Goal: Information Seeking & Learning: Learn about a topic

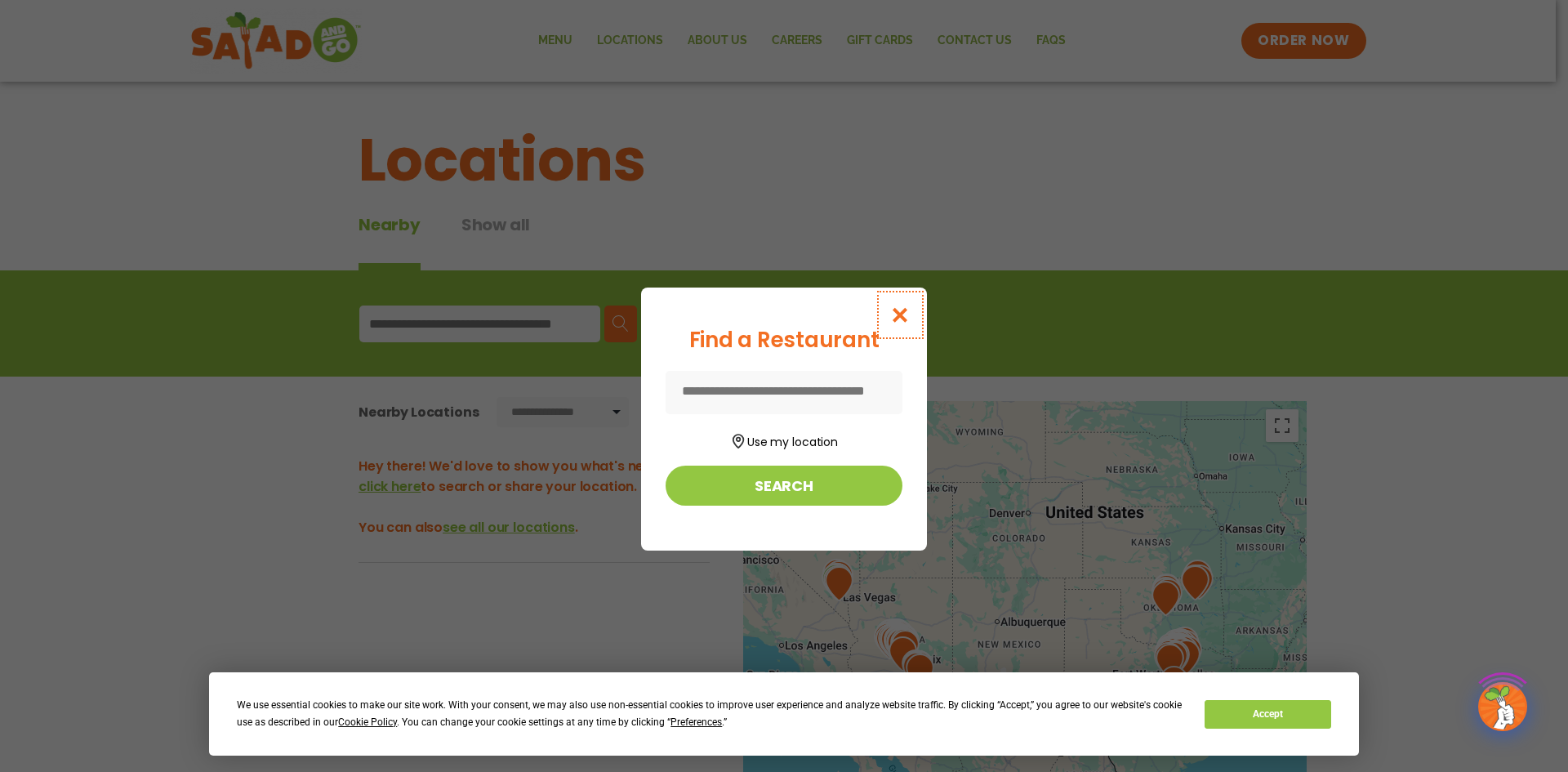
click at [903, 310] on icon "Close modal" at bounding box center [900, 315] width 21 height 17
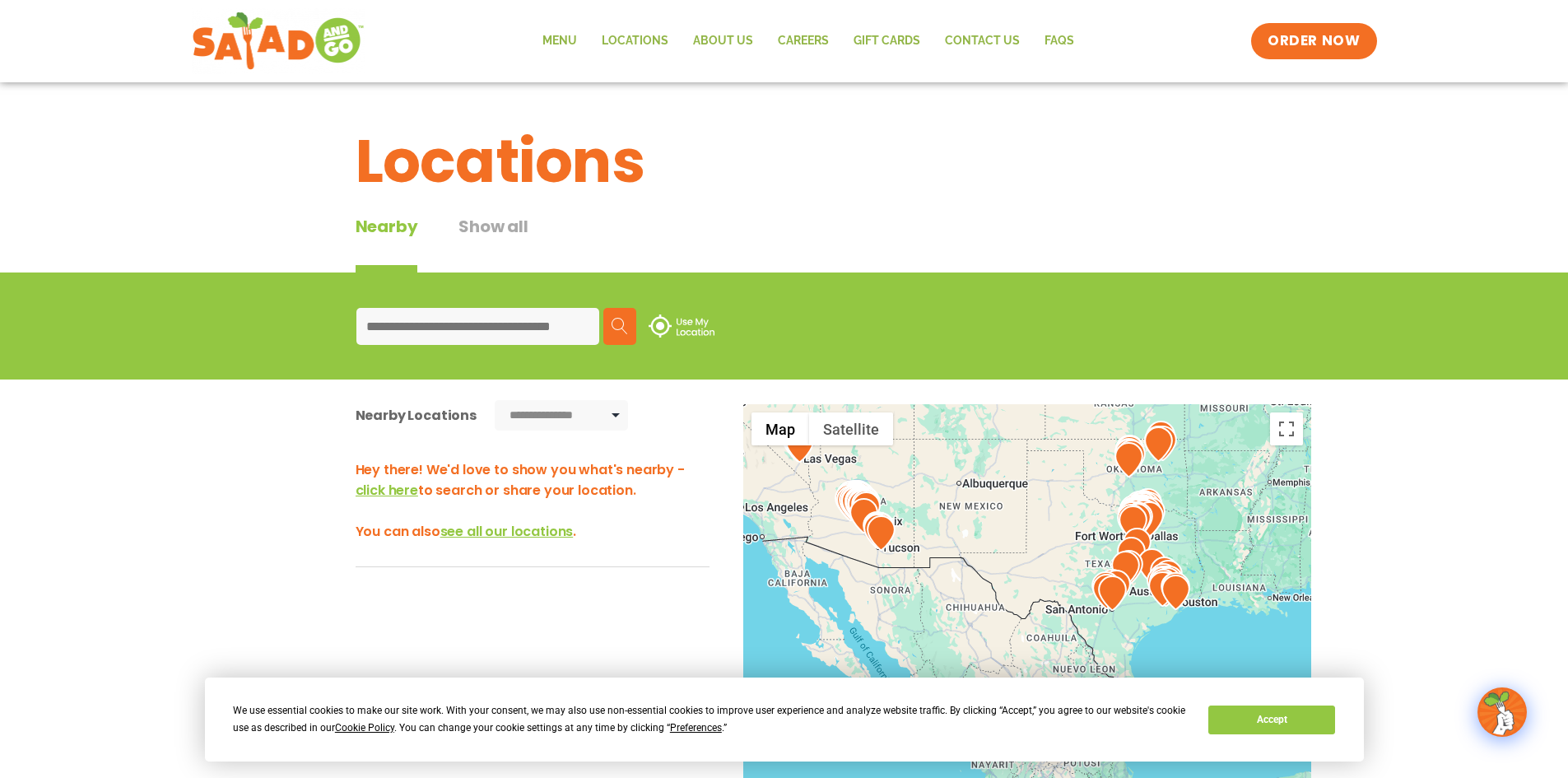
drag, startPoint x: 899, startPoint y: 598, endPoint x: 861, endPoint y: 466, distance: 137.4
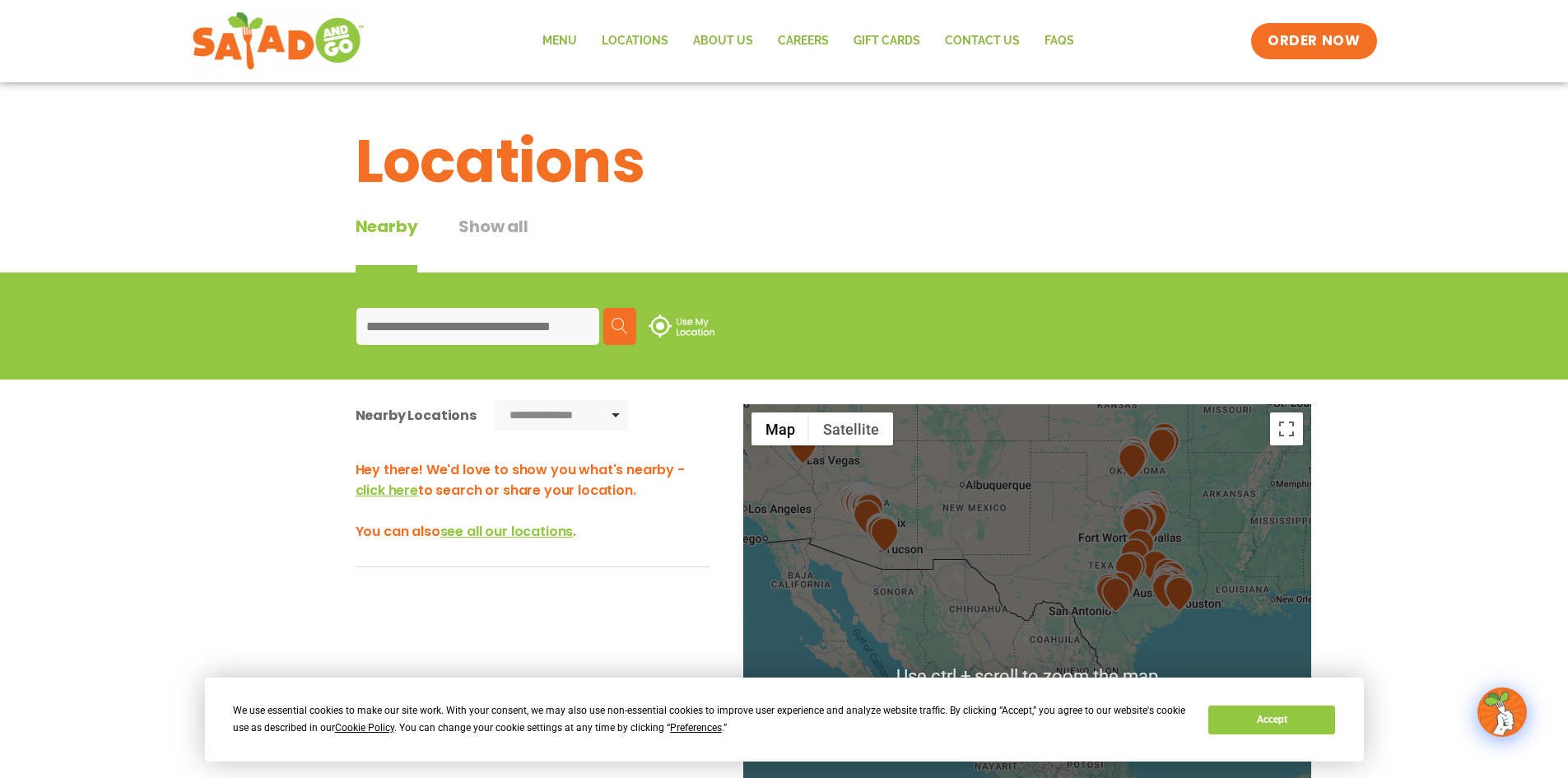
click at [947, 521] on div at bounding box center [1027, 677] width 568 height 545
click at [967, 489] on div at bounding box center [1027, 677] width 568 height 545
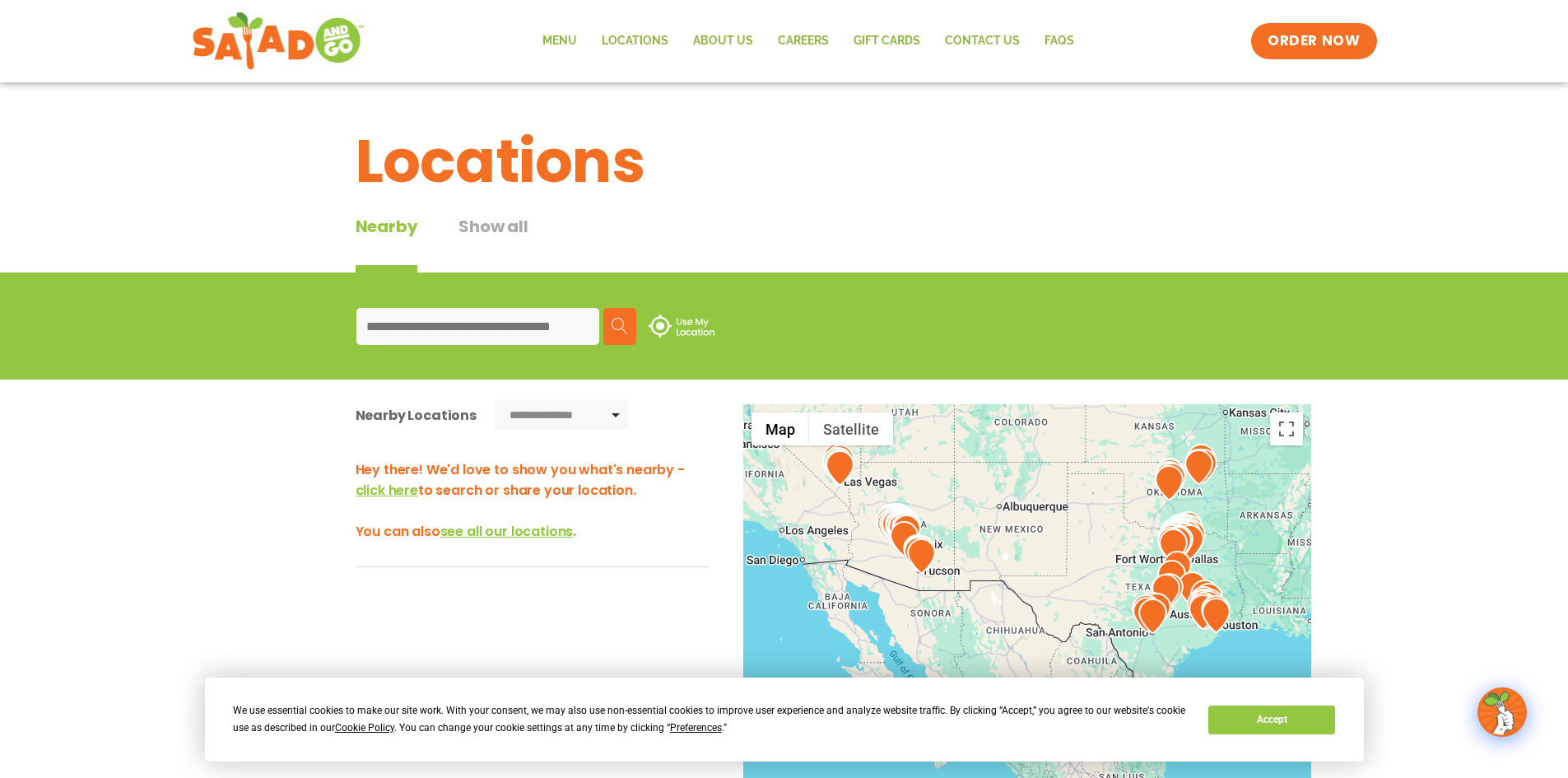
drag, startPoint x: 932, startPoint y: 481, endPoint x: 970, endPoint y: 504, distance: 44.4
click at [970, 504] on div at bounding box center [1027, 677] width 568 height 545
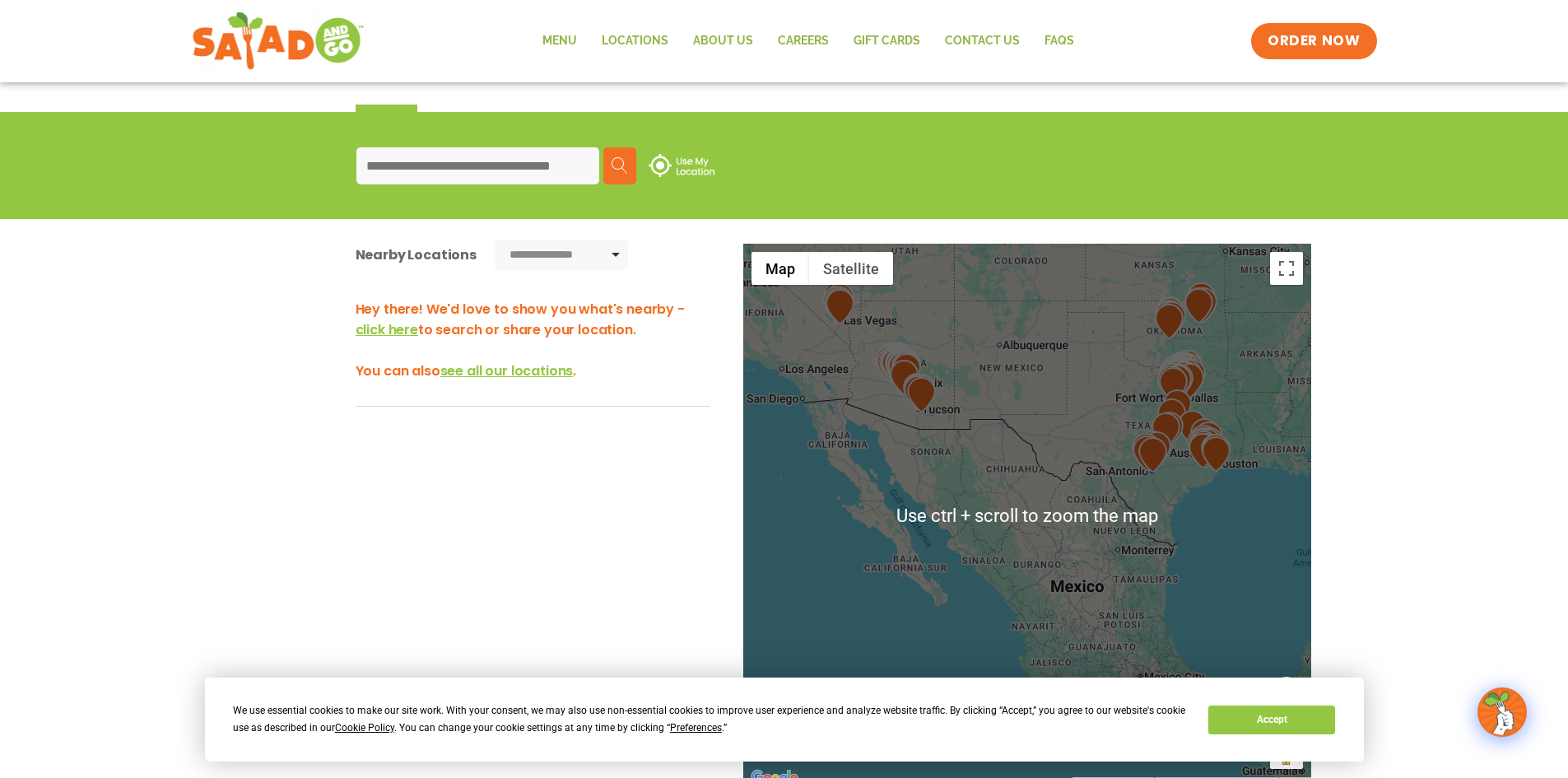
scroll to position [165, 0]
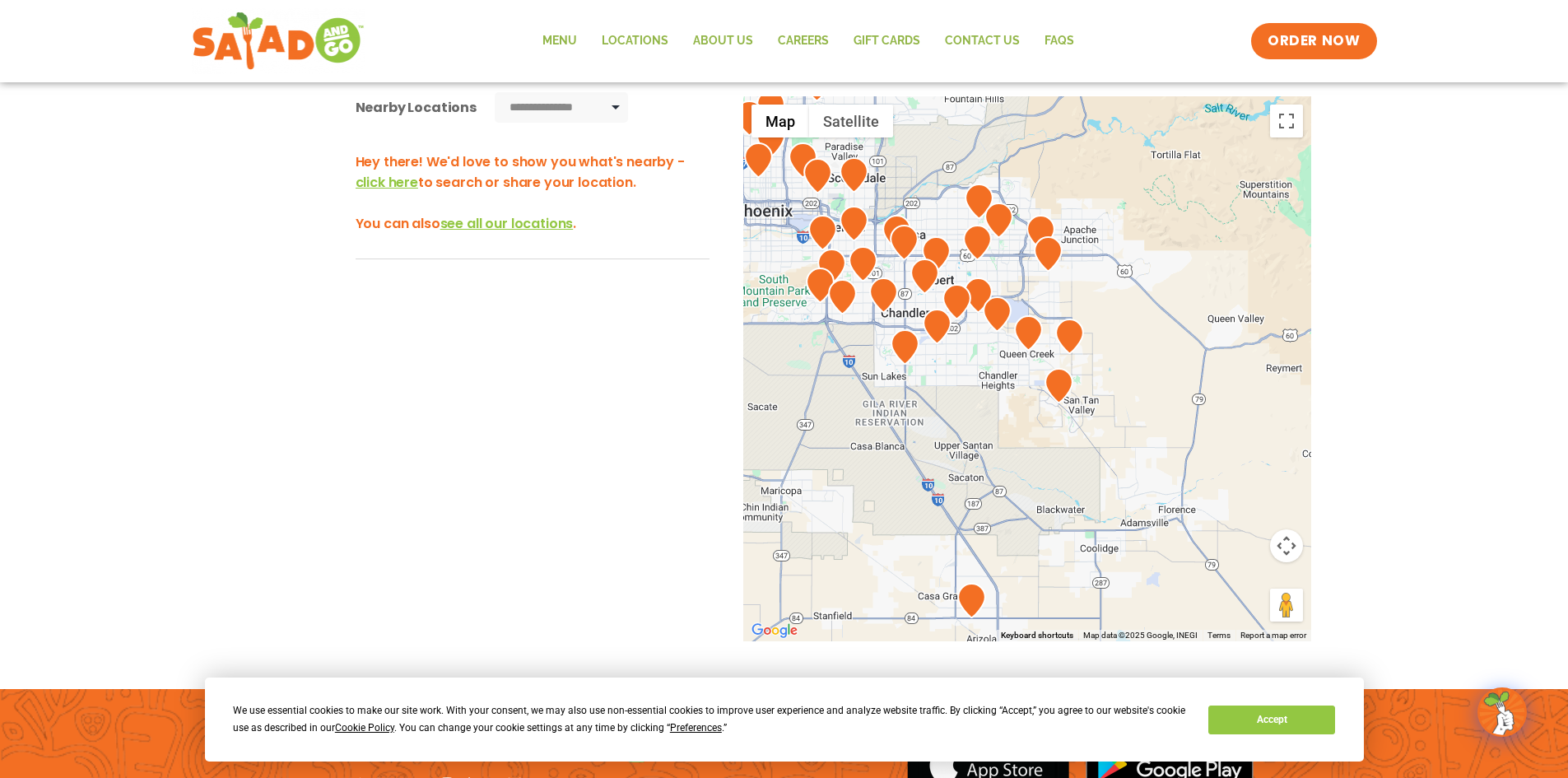
drag, startPoint x: 875, startPoint y: 365, endPoint x: 1190, endPoint y: 438, distance: 323.3
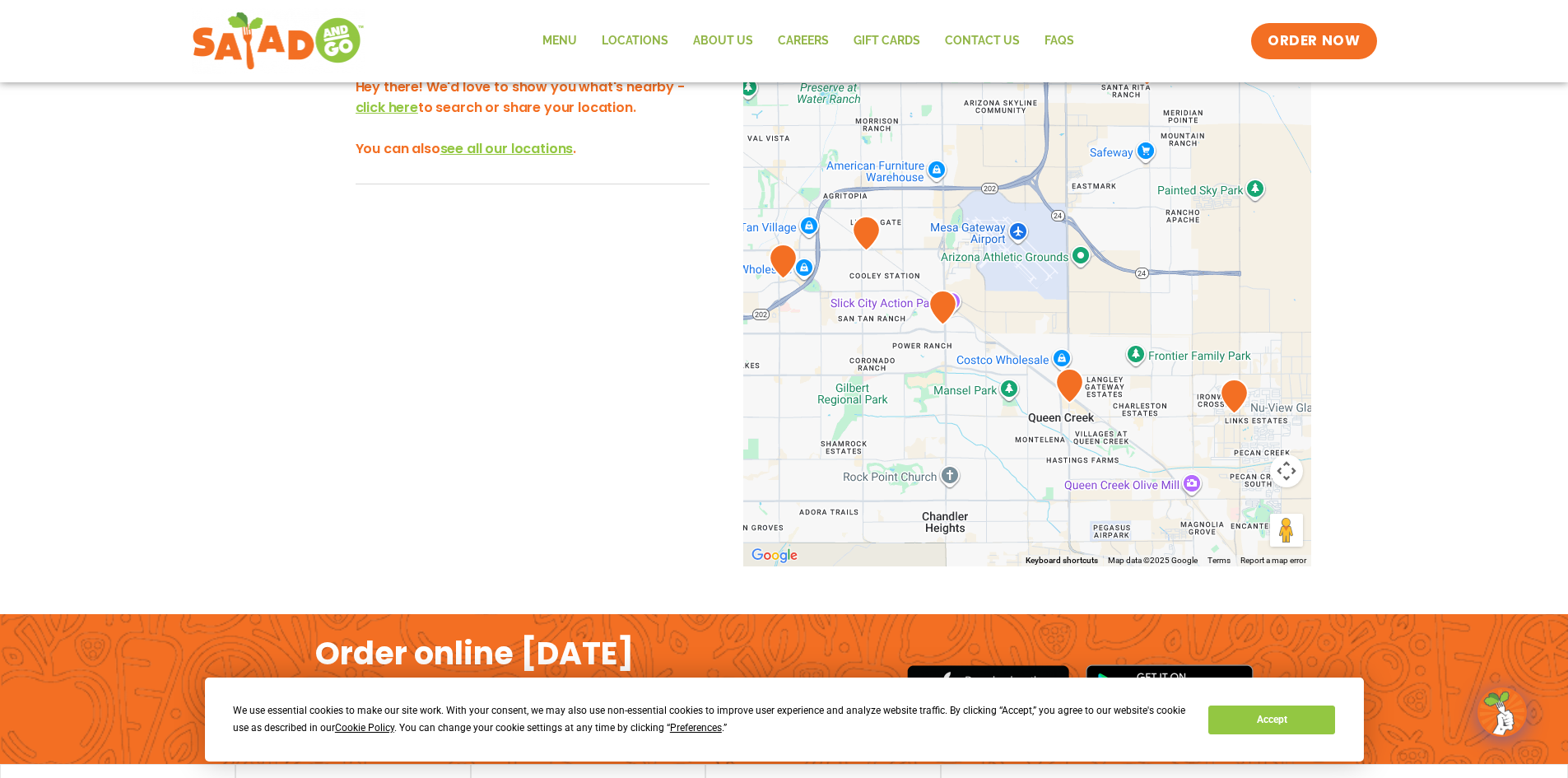
drag, startPoint x: 1031, startPoint y: 524, endPoint x: 808, endPoint y: 371, distance: 270.4
click at [808, 371] on div at bounding box center [1027, 294] width 568 height 545
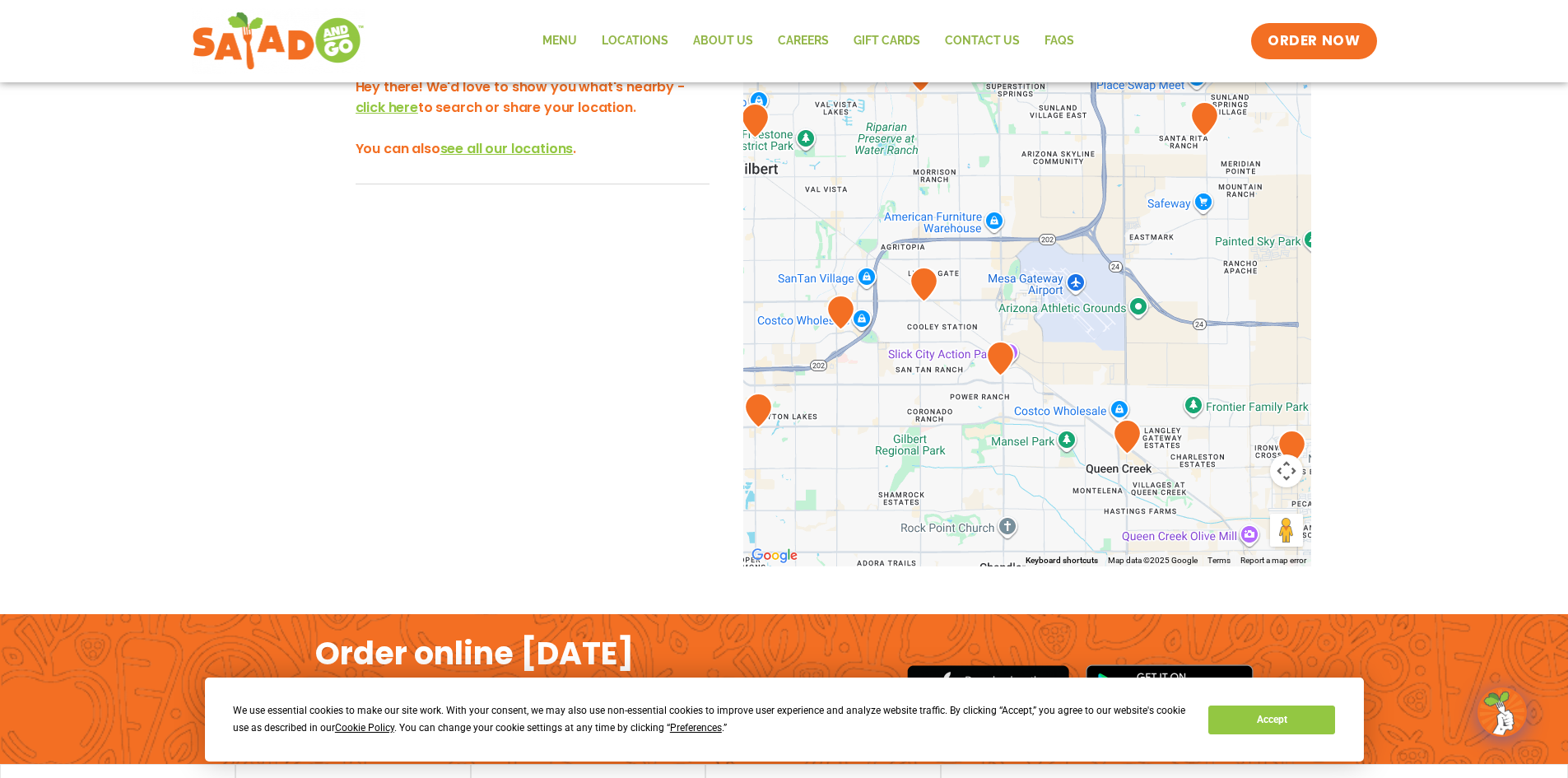
drag, startPoint x: 924, startPoint y: 397, endPoint x: 985, endPoint y: 455, distance: 84.2
click at [985, 455] on div at bounding box center [1027, 294] width 568 height 545
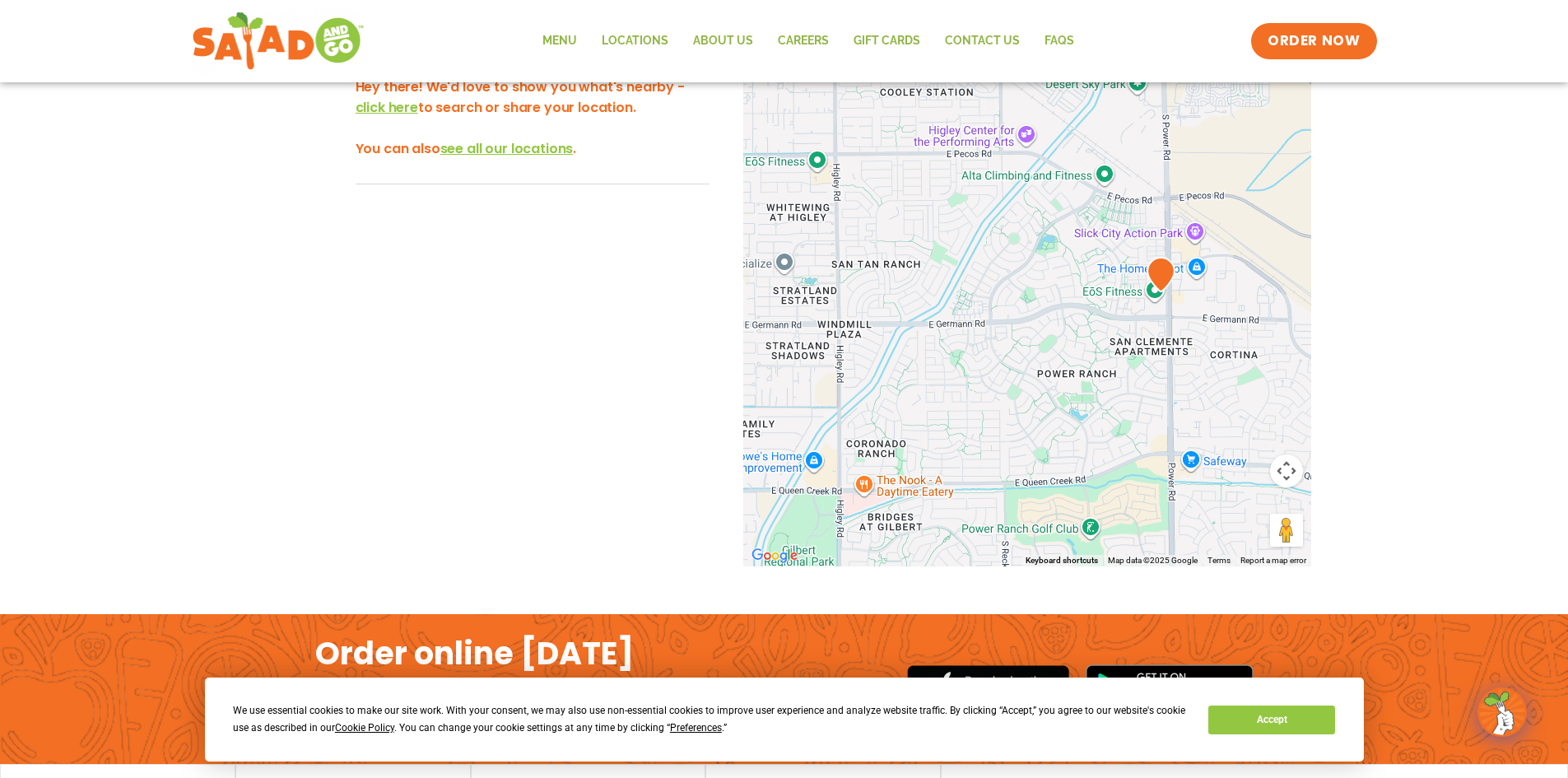
drag, startPoint x: 919, startPoint y: 381, endPoint x: 1350, endPoint y: 384, distance: 431.0
click at [1350, 384] on div "**********" at bounding box center [784, 313] width 1568 height 634
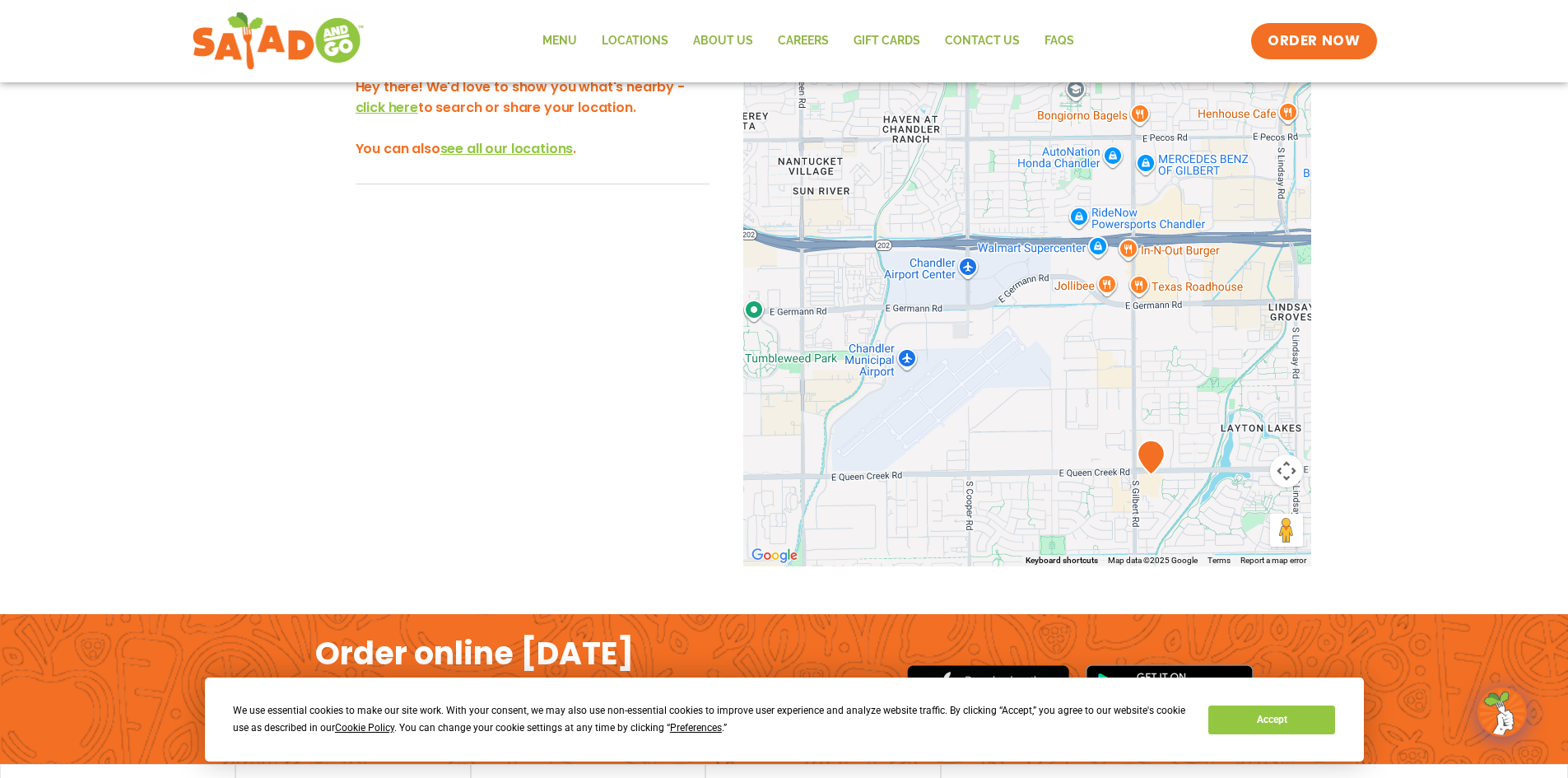
drag, startPoint x: 893, startPoint y: 362, endPoint x: 1281, endPoint y: 337, distance: 388.8
click at [1281, 337] on div at bounding box center [1027, 294] width 568 height 545
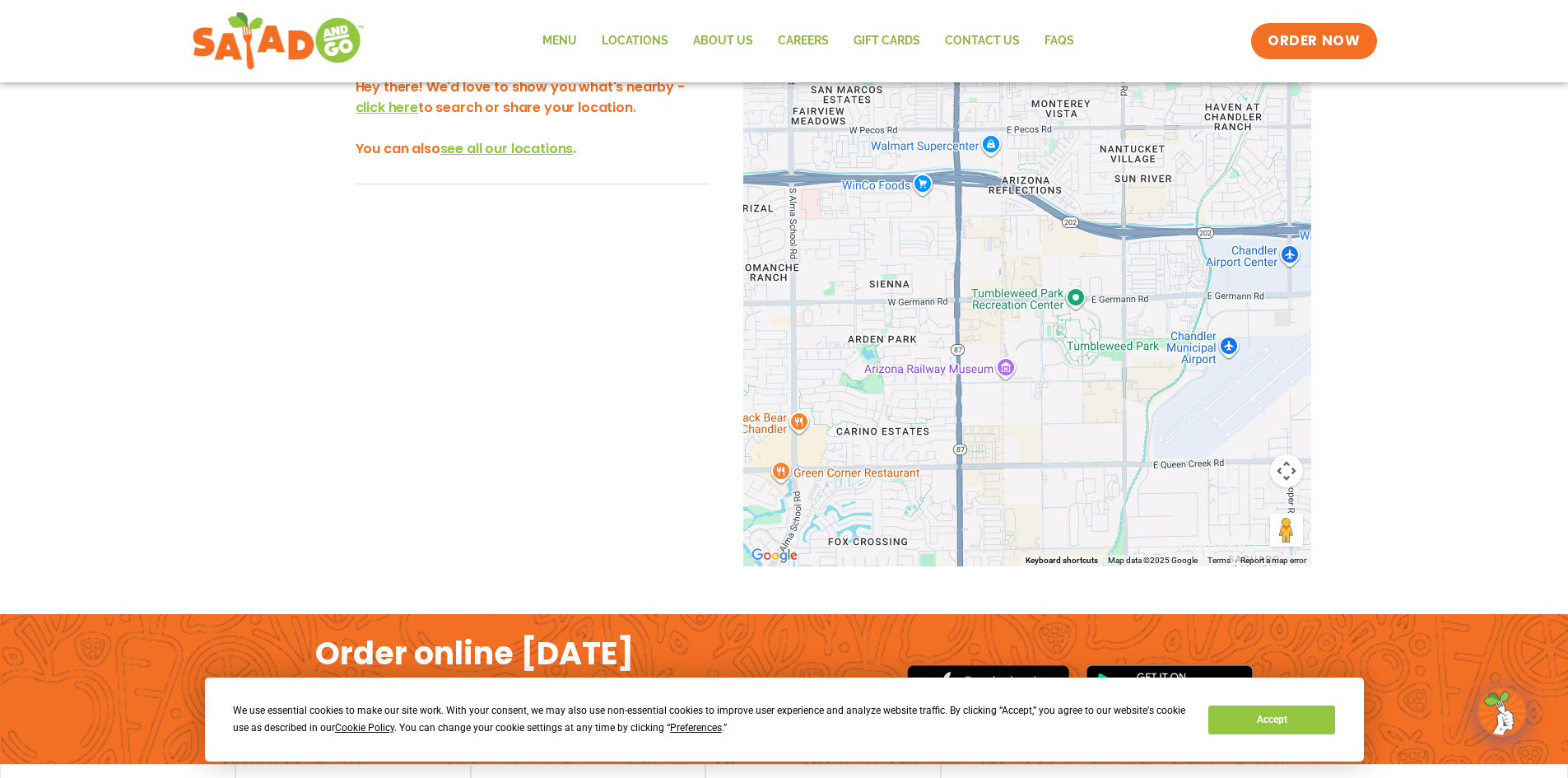
drag, startPoint x: 985, startPoint y: 349, endPoint x: 1293, endPoint y: 336, distance: 308.3
click at [1293, 336] on div at bounding box center [1027, 294] width 568 height 545
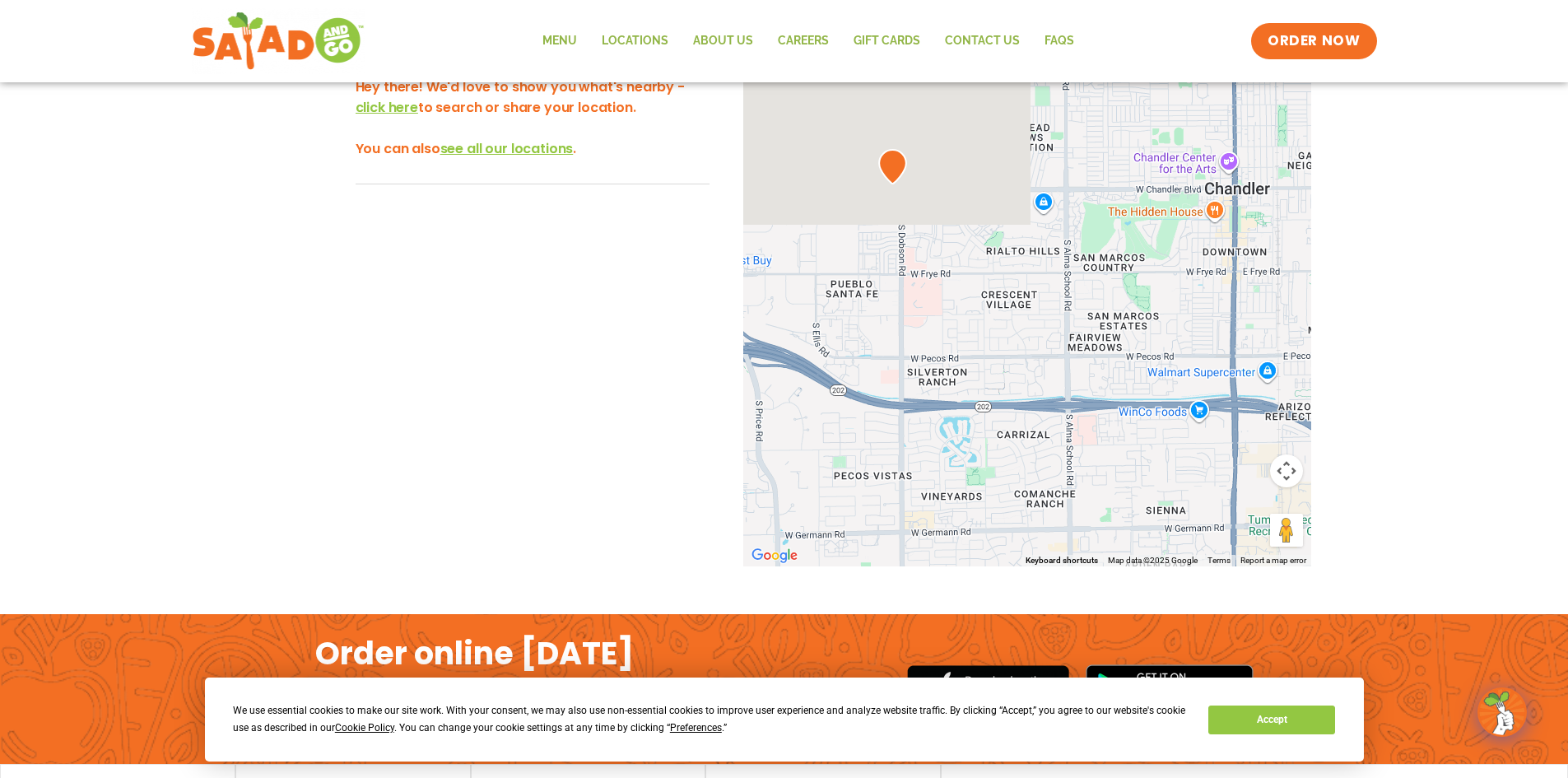
drag, startPoint x: 825, startPoint y: 351, endPoint x: 1108, endPoint y: 584, distance: 366.6
click at [1108, 584] on div "← Move left → Move right ↑ Move up ↓ Move down + Zoom in - Zoom out Home Jump l…" at bounding box center [784, 326] width 1103 height 610
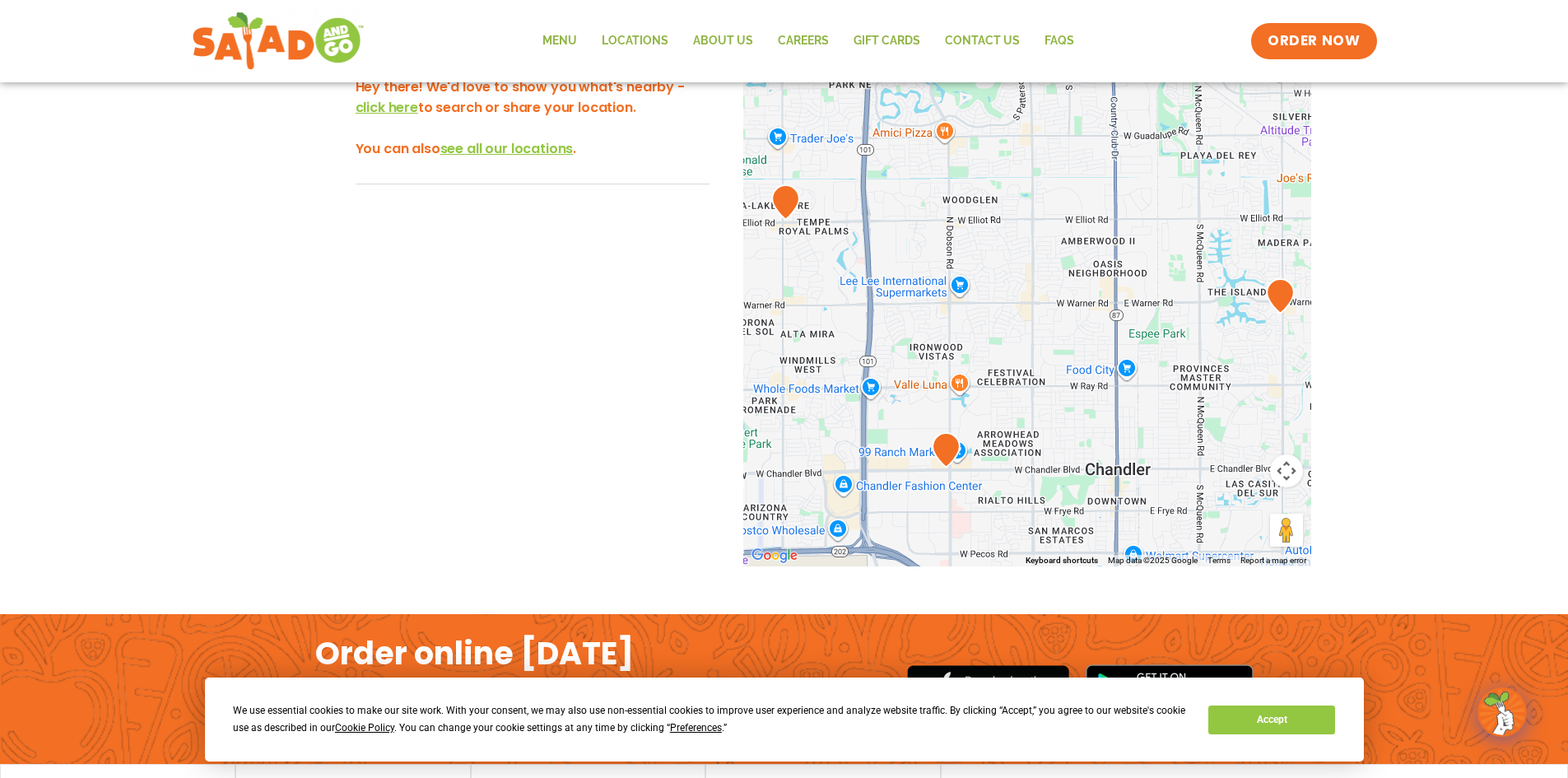
drag, startPoint x: 1160, startPoint y: 226, endPoint x: 1051, endPoint y: 340, distance: 157.7
click at [1051, 340] on div at bounding box center [1027, 294] width 568 height 545
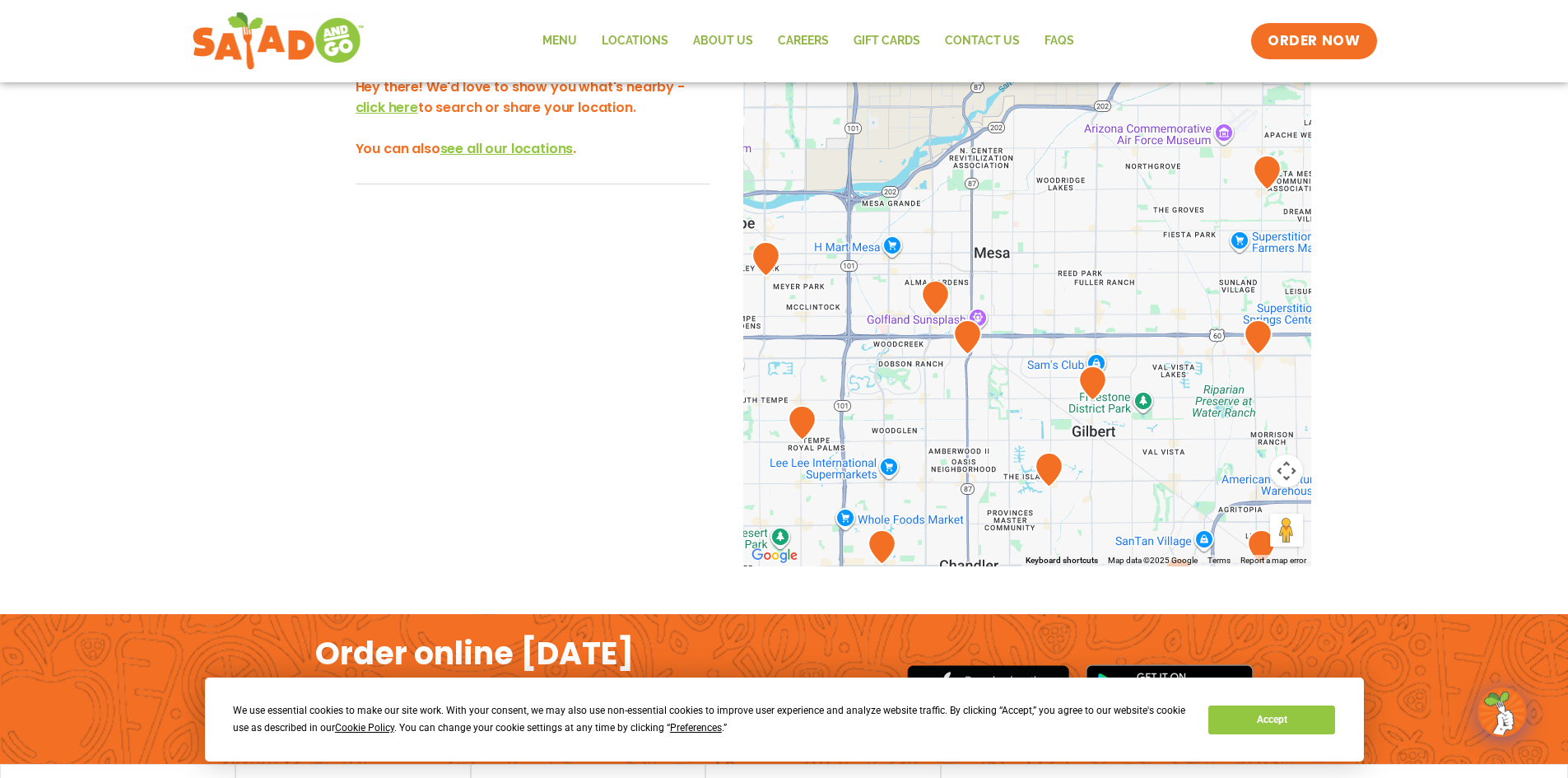
drag, startPoint x: 1047, startPoint y: 268, endPoint x: 934, endPoint y: 430, distance: 197.5
click at [934, 430] on div at bounding box center [1027, 294] width 568 height 545
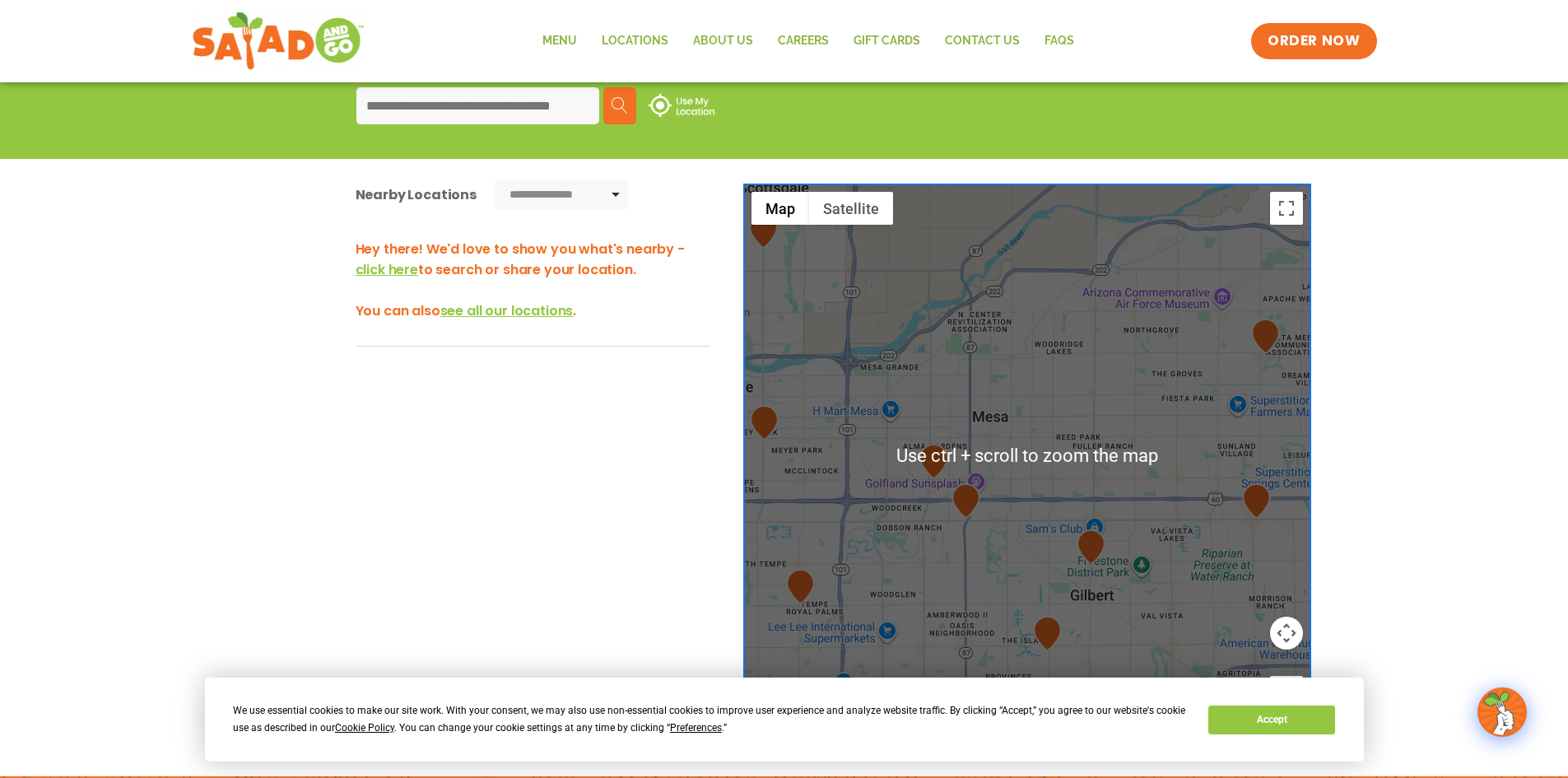
scroll to position [330, 0]
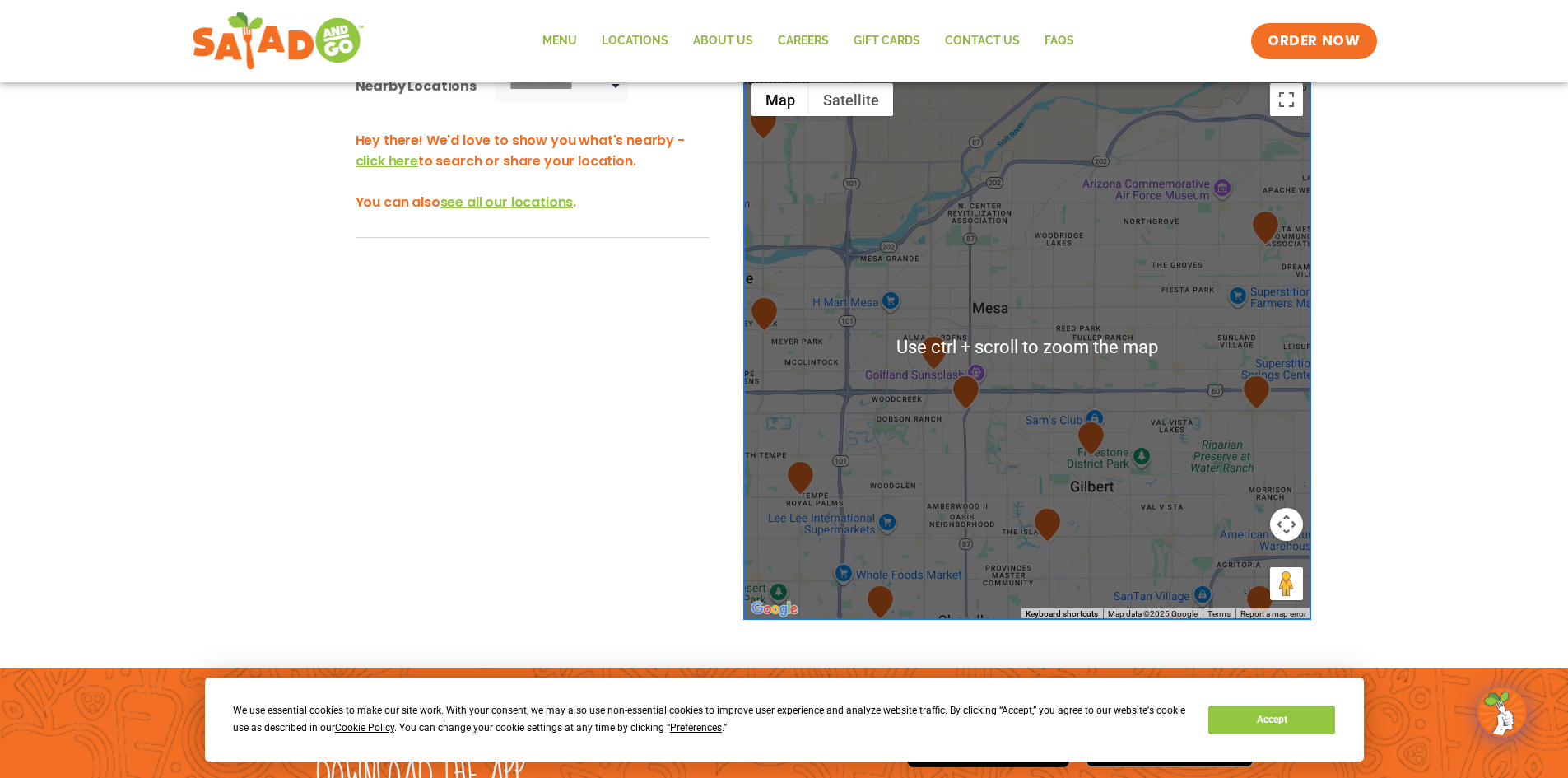
click at [950, 420] on div at bounding box center [1027, 348] width 568 height 545
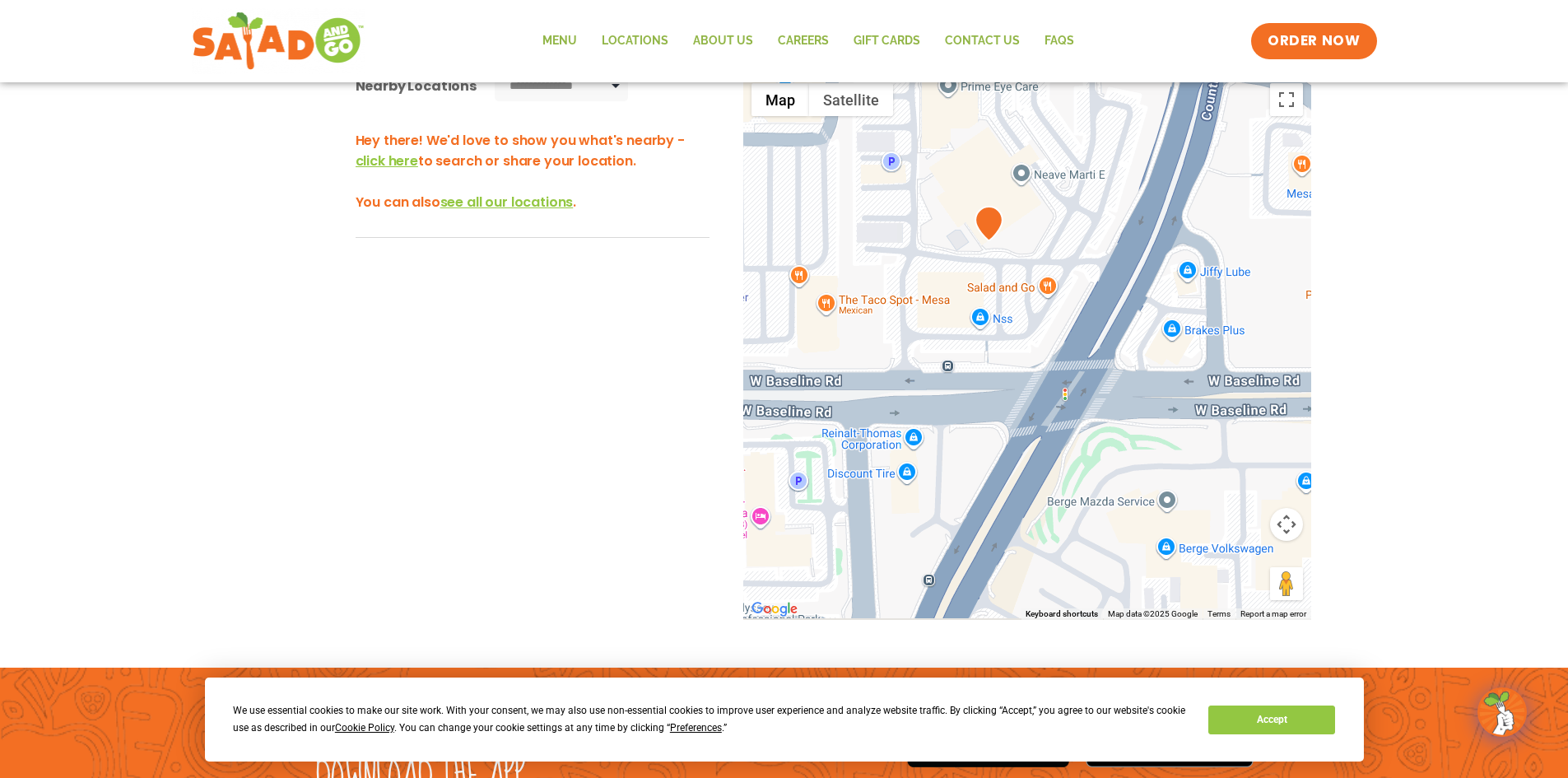
drag, startPoint x: 970, startPoint y: 346, endPoint x: 1009, endPoint y: 306, distance: 55.9
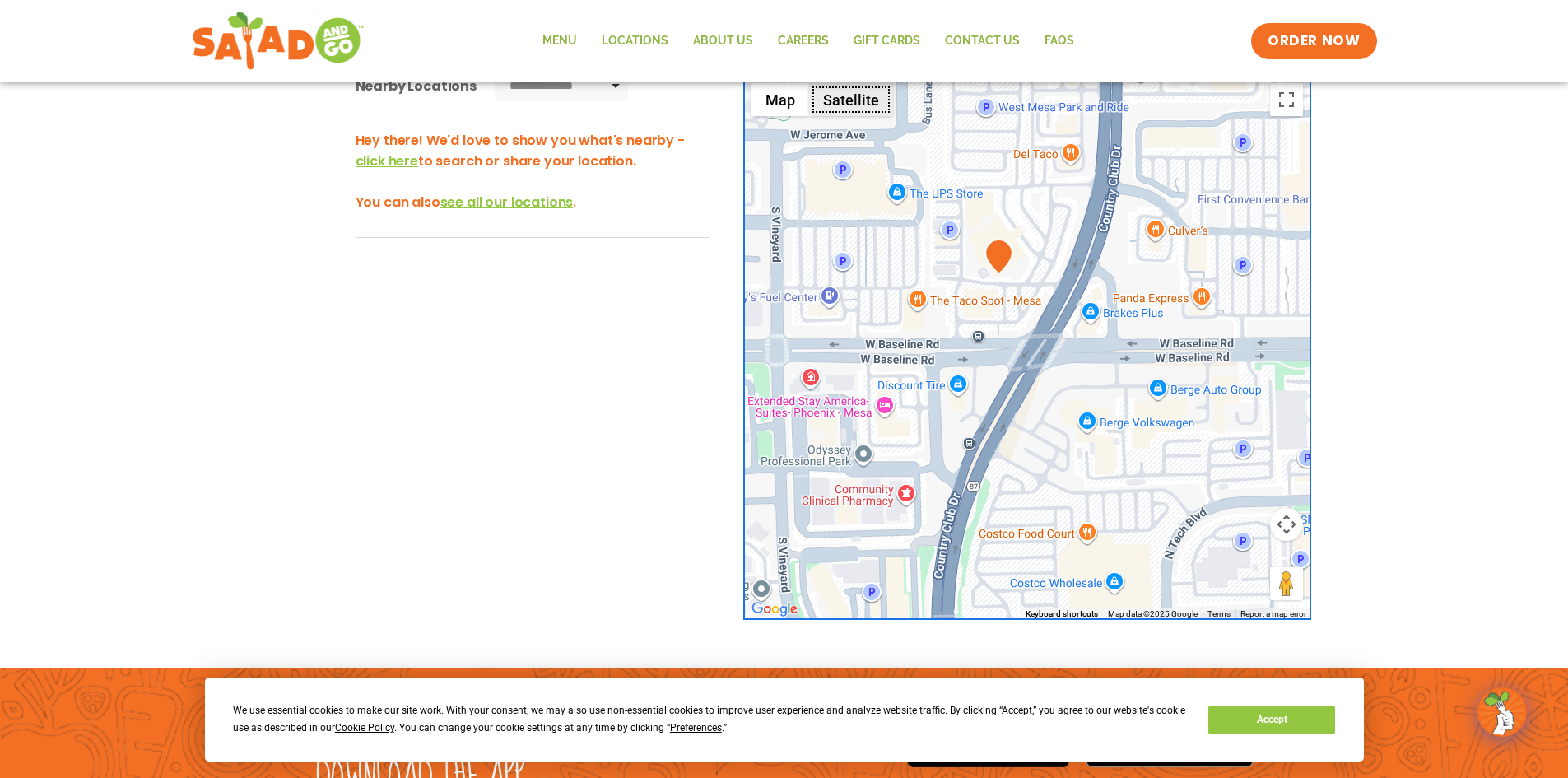
click at [852, 105] on button "Satellite" at bounding box center [851, 100] width 84 height 33
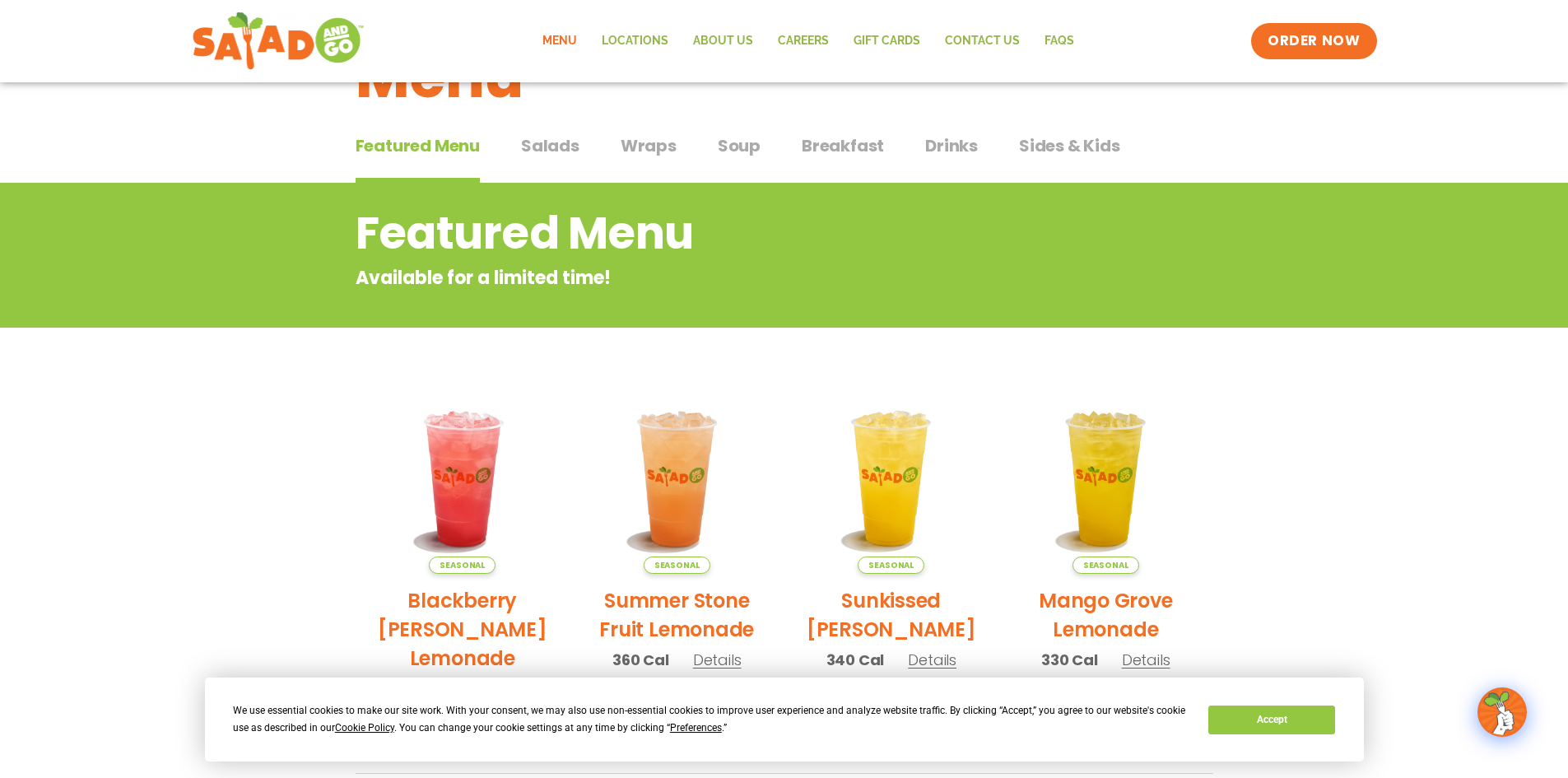
scroll to position [82, 0]
click at [1326, 589] on section "Featured Menu Available for a limited time! Seasonal Blackberry Bramble Lemonad…" at bounding box center [784, 685] width 1568 height 1005
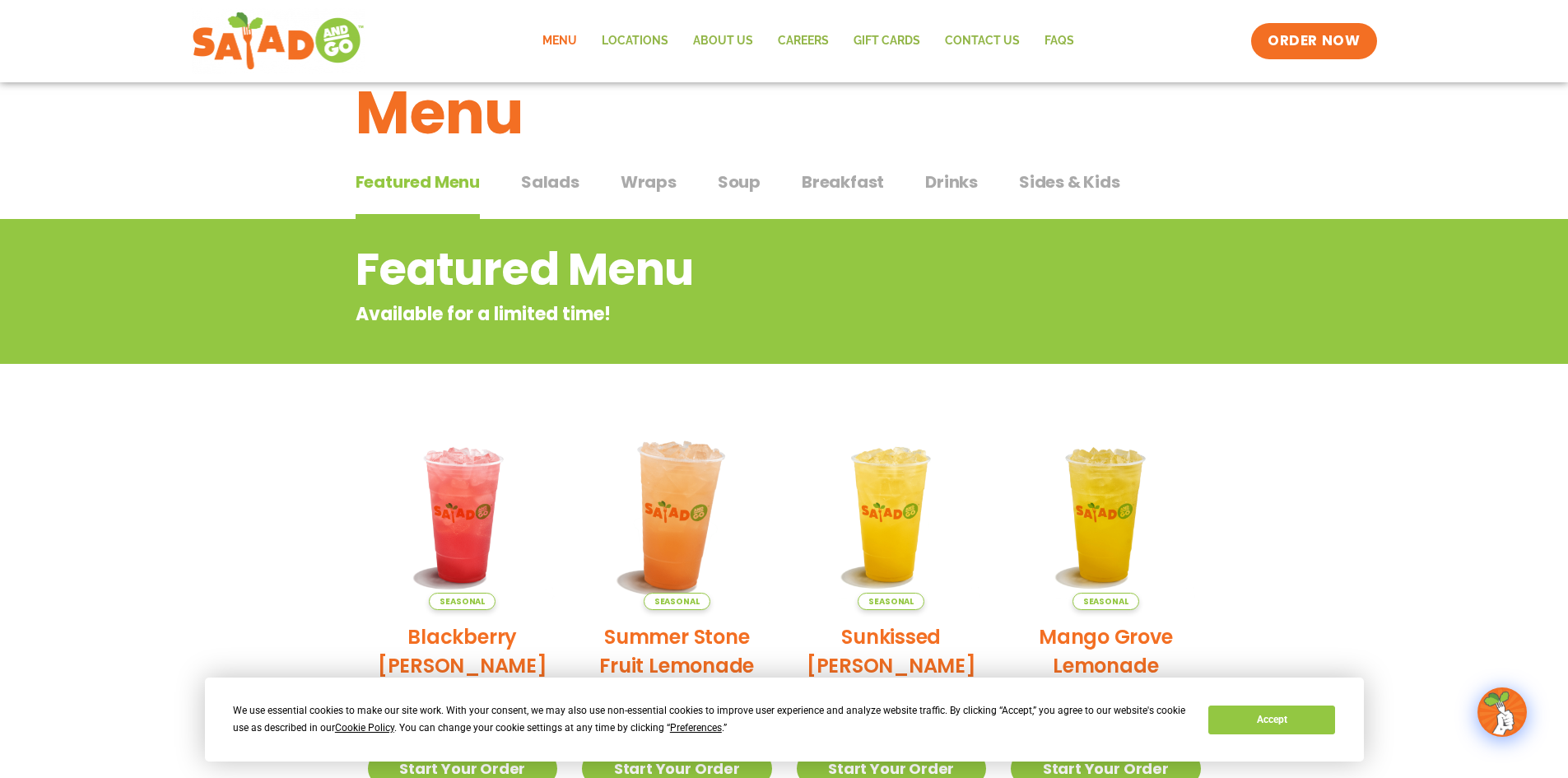
scroll to position [0, 0]
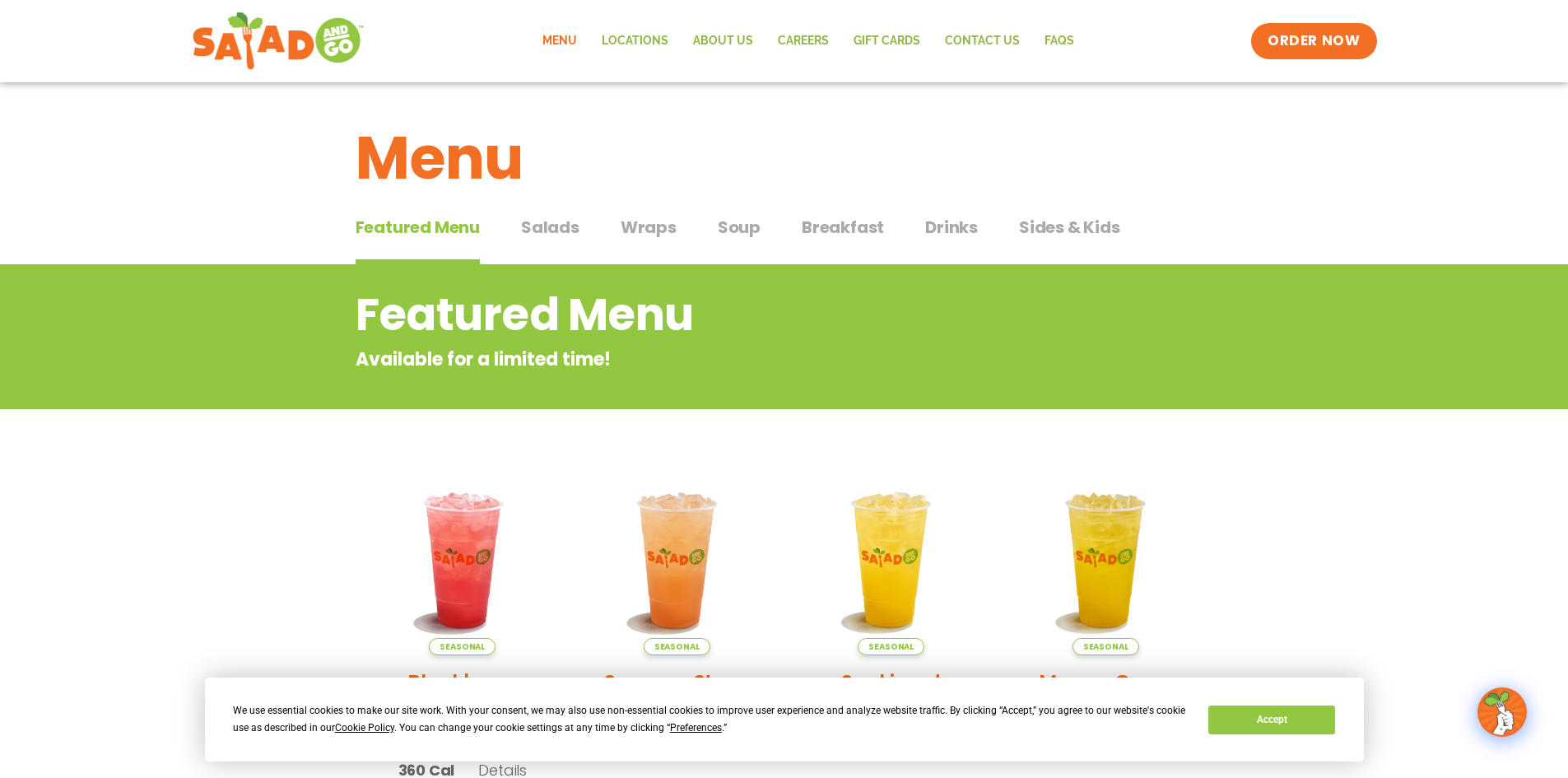
click at [555, 223] on span "Salads" at bounding box center [550, 226] width 59 height 24
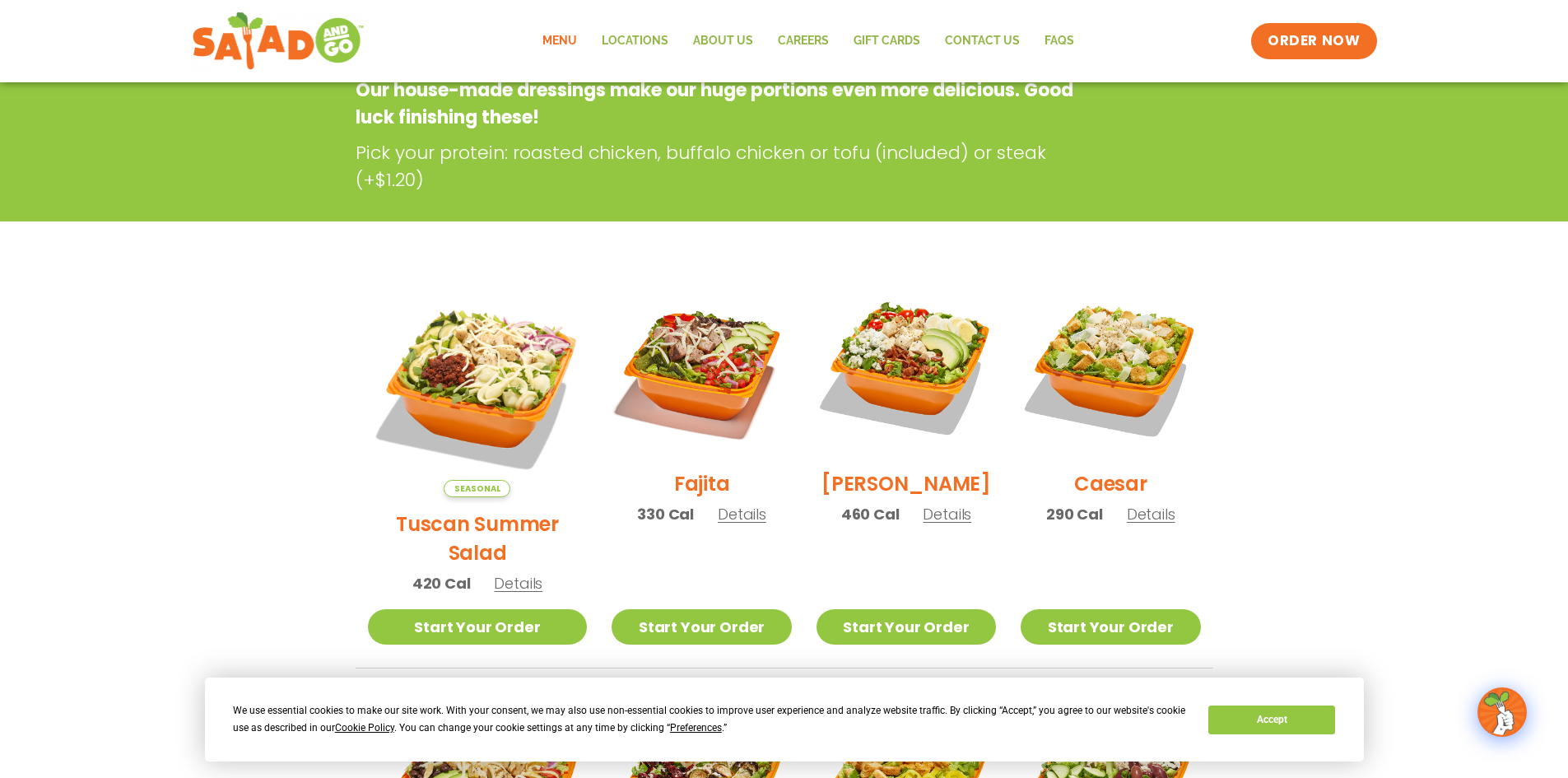
scroll to position [82, 0]
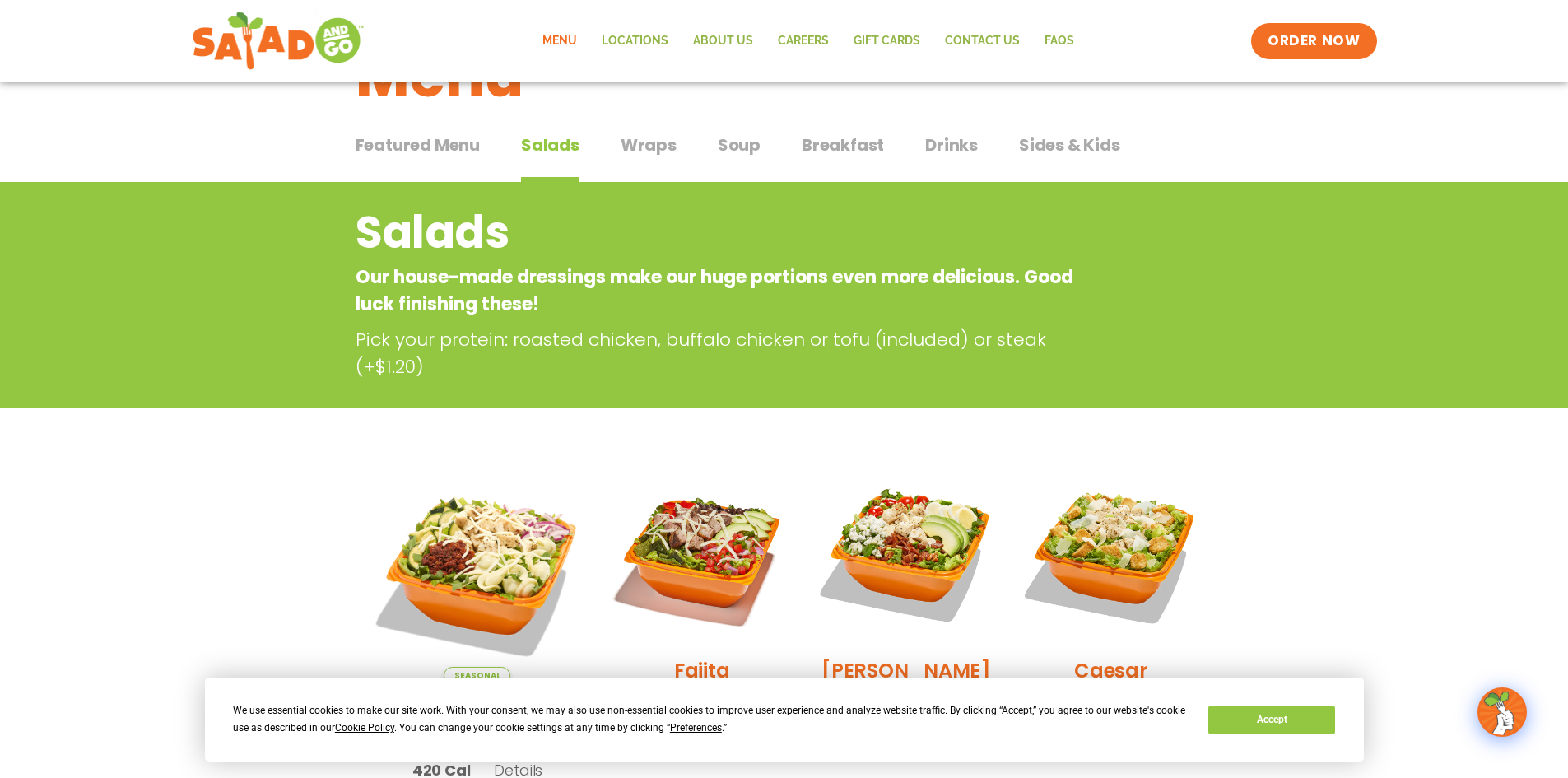
click at [646, 152] on span "Wraps" at bounding box center [648, 144] width 56 height 24
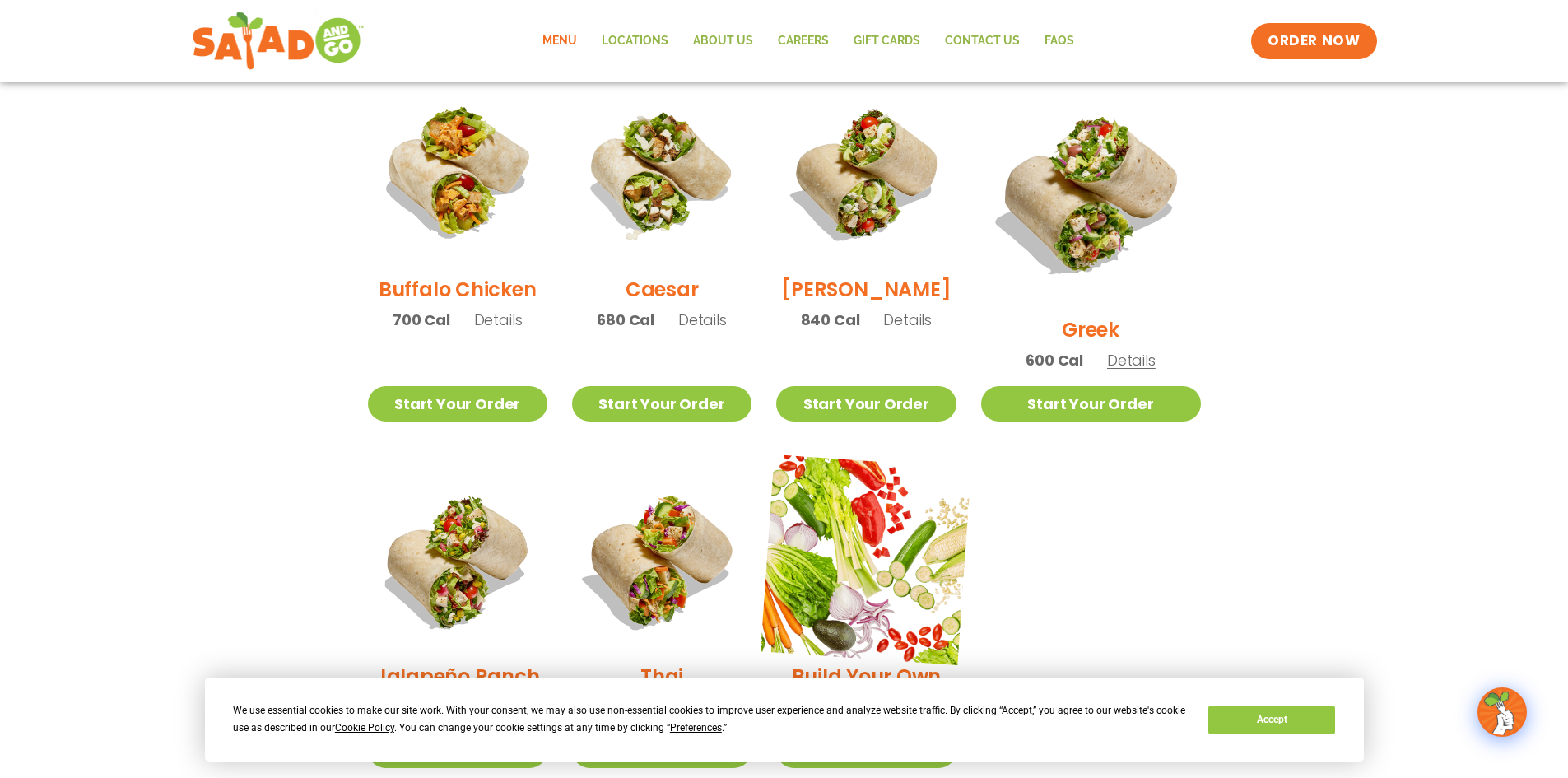
scroll to position [741, 0]
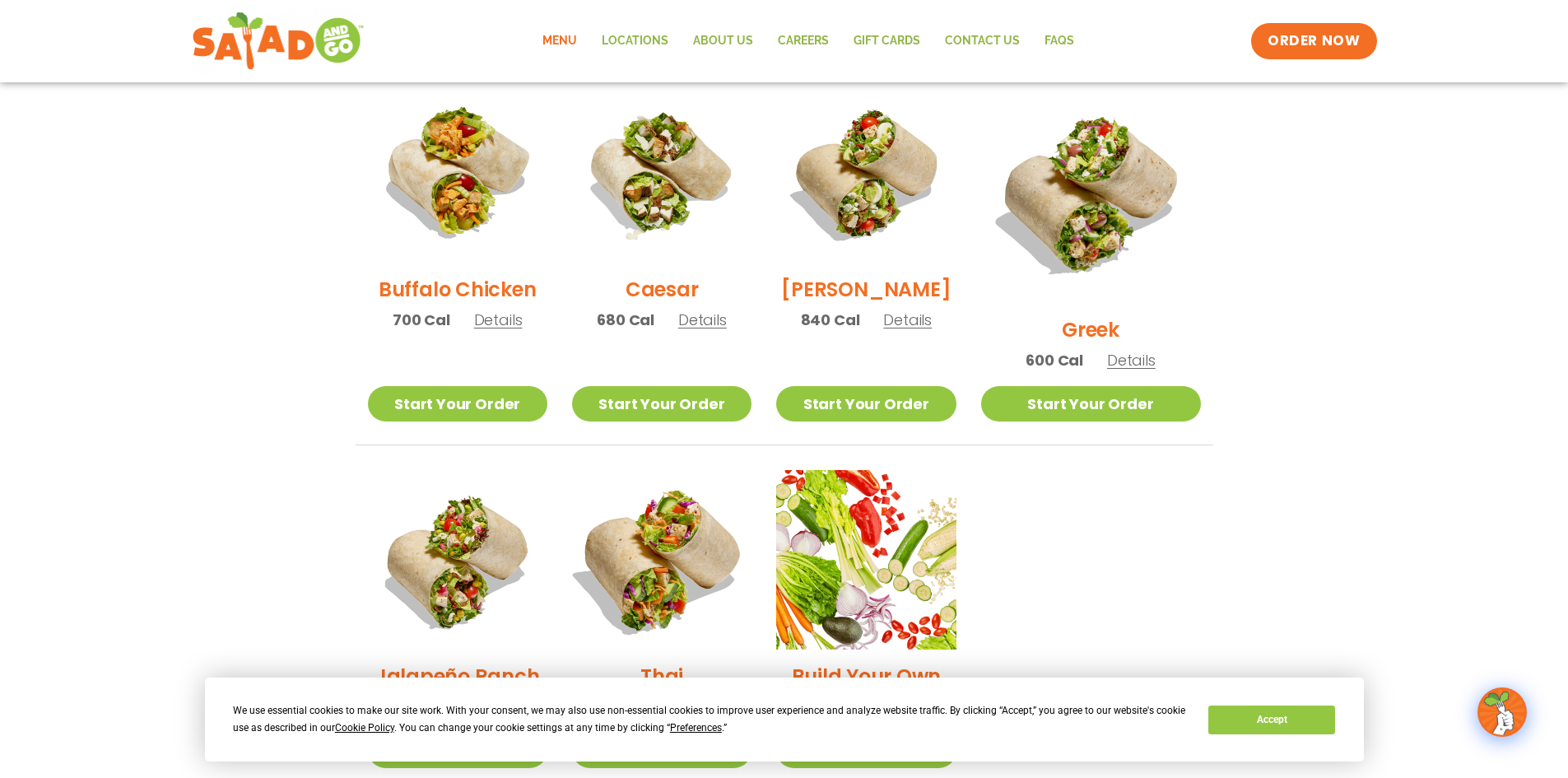
drag, startPoint x: 628, startPoint y: 492, endPoint x: 628, endPoint y: 481, distance: 11.0
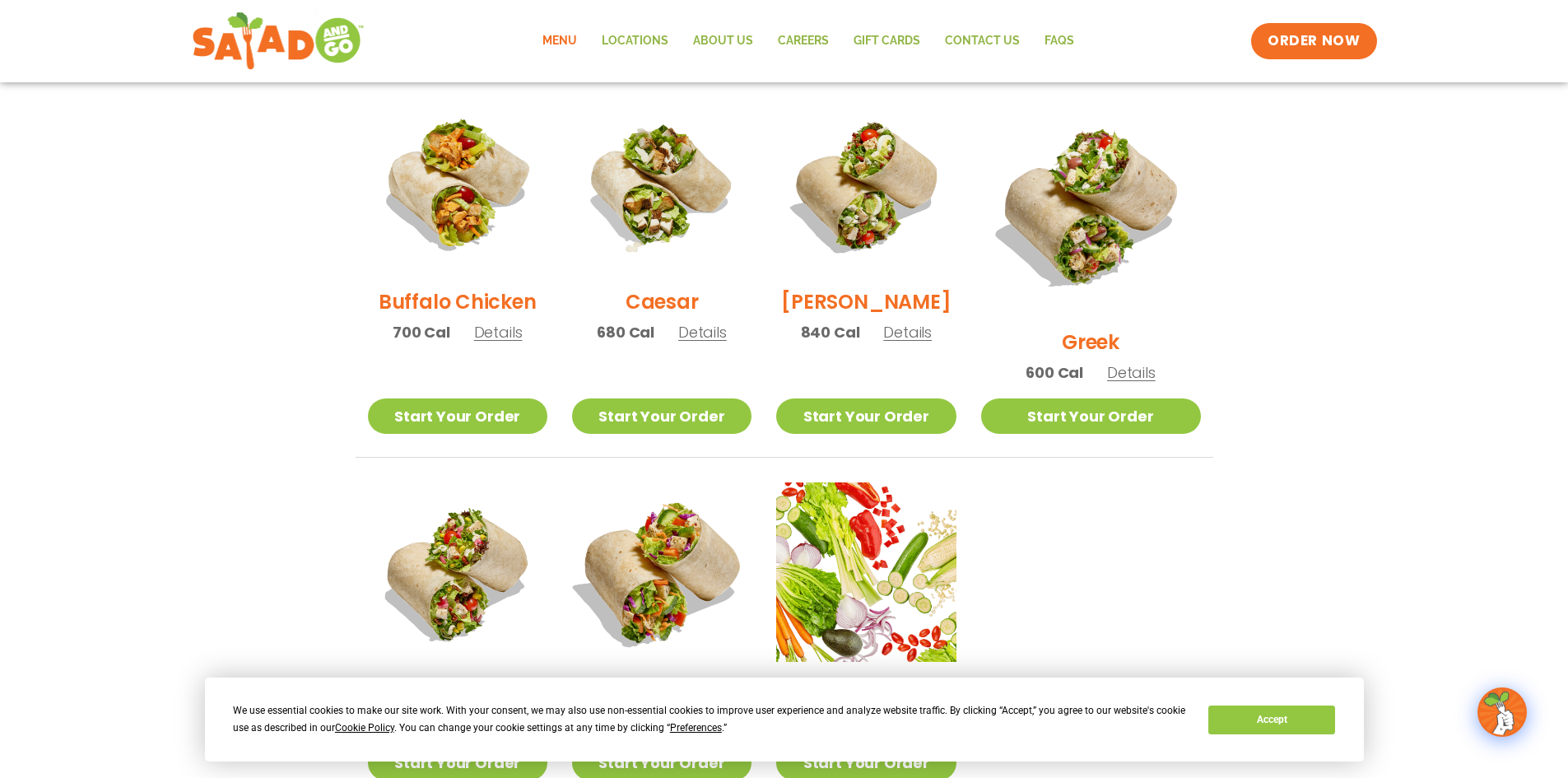
scroll to position [807, 0]
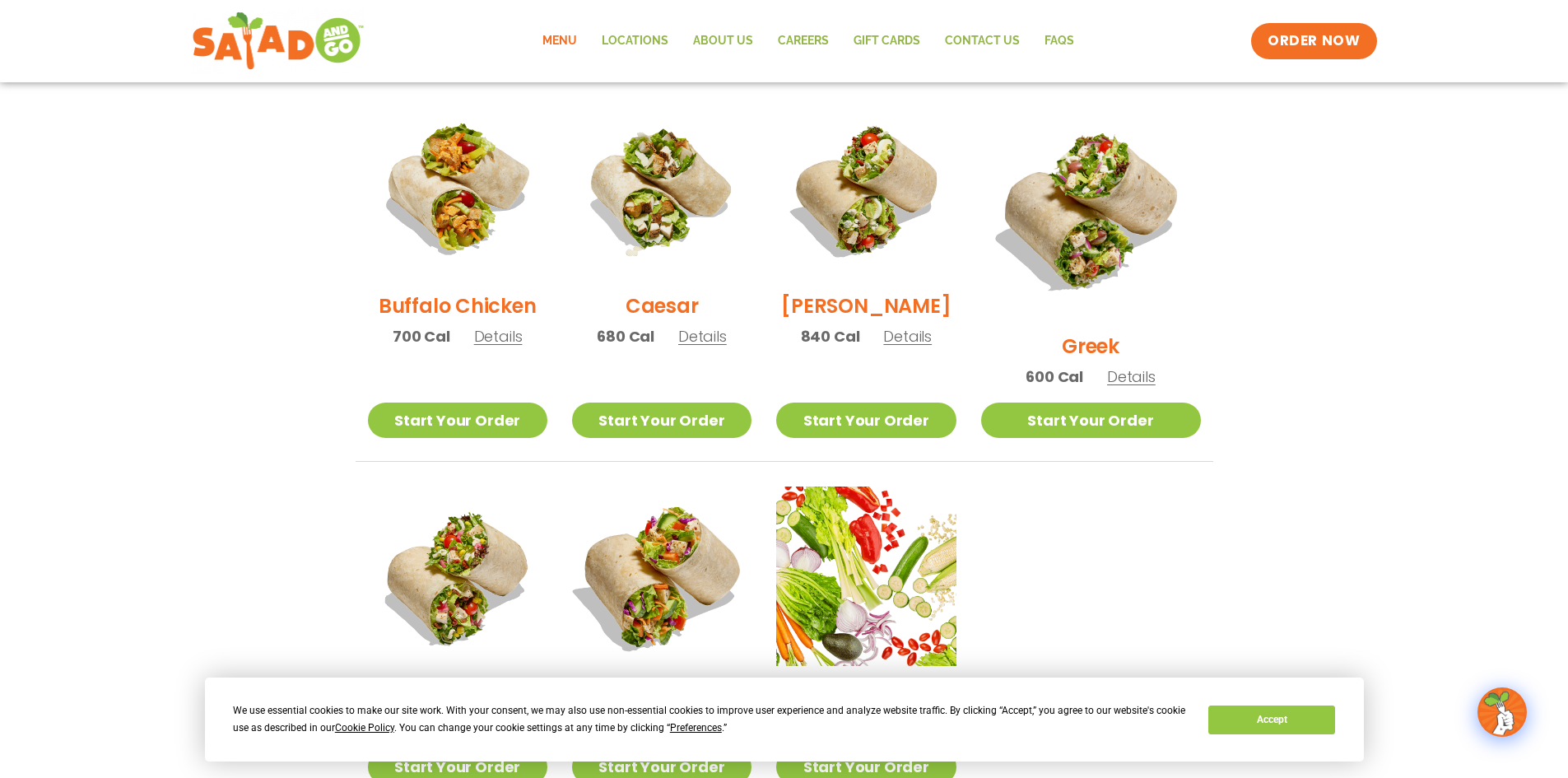
drag, startPoint x: 579, startPoint y: 484, endPoint x: 592, endPoint y: 507, distance: 26.4
click at [592, 507] on li "Thai 430 Cal Details Start Your Order Start Your Order Thai Wrap 430 Cal Pick y…" at bounding box center [661, 647] width 204 height 322
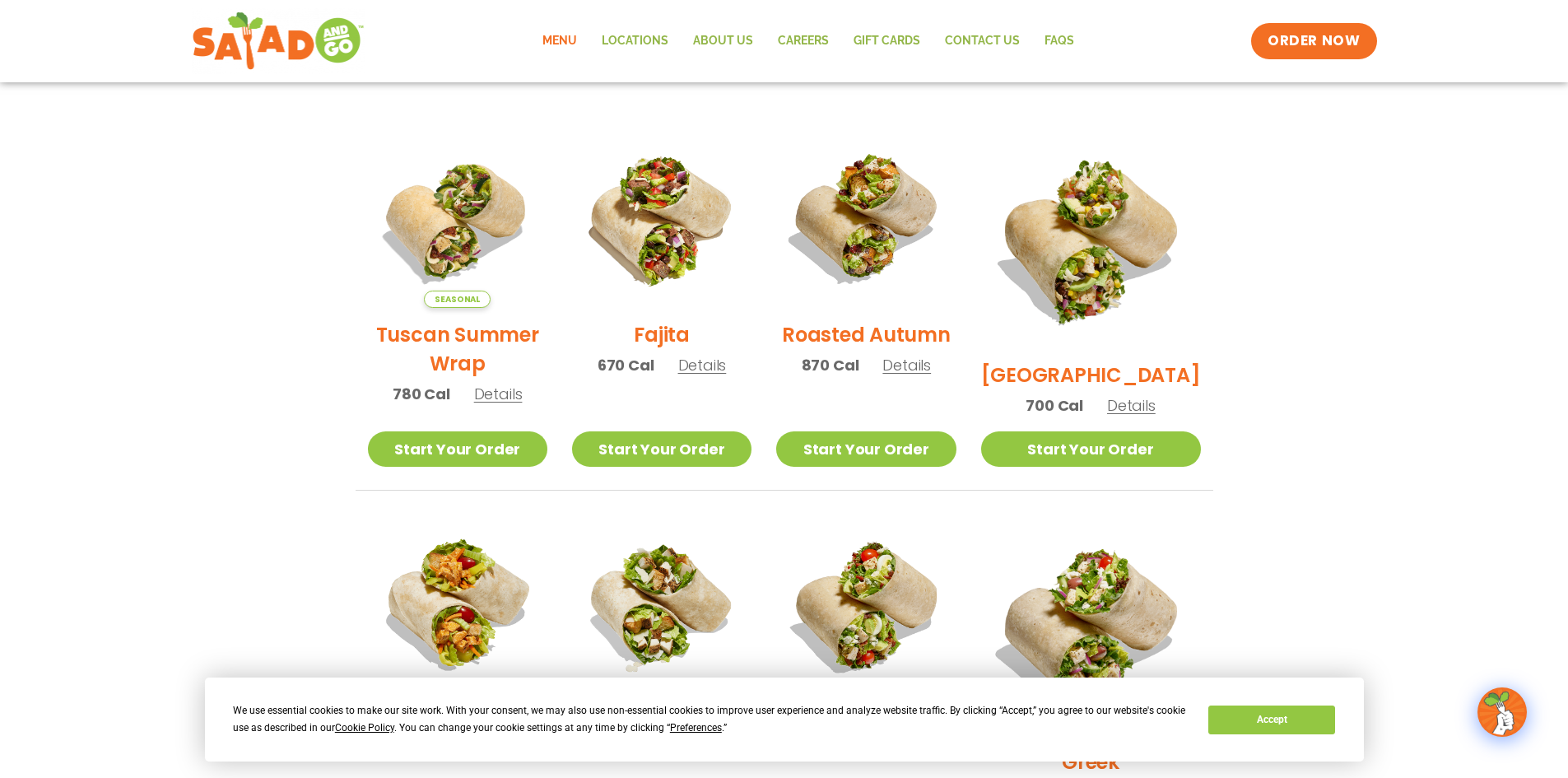
scroll to position [0, 0]
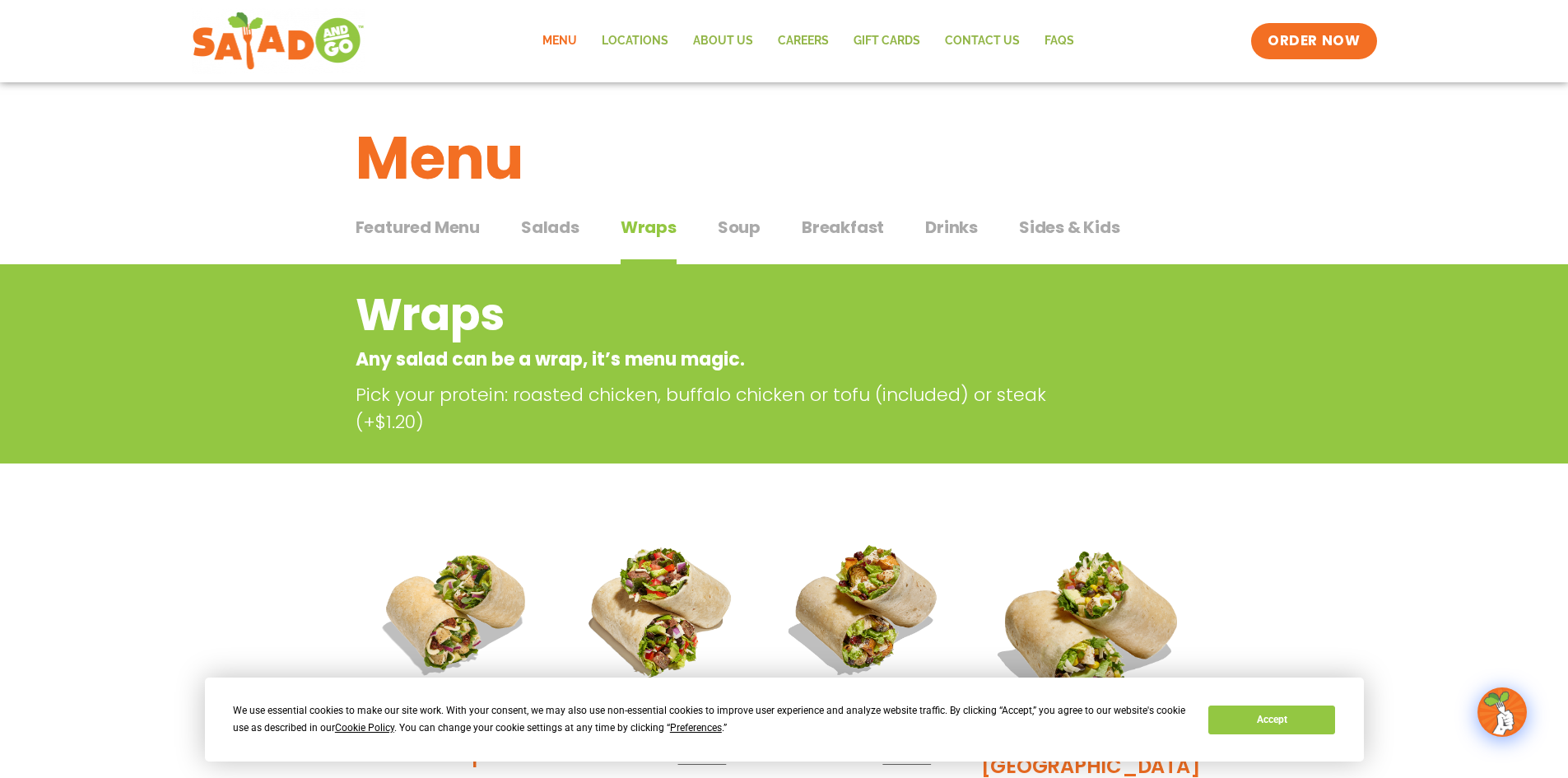
drag, startPoint x: 1197, startPoint y: 521, endPoint x: 1216, endPoint y: 265, distance: 256.7
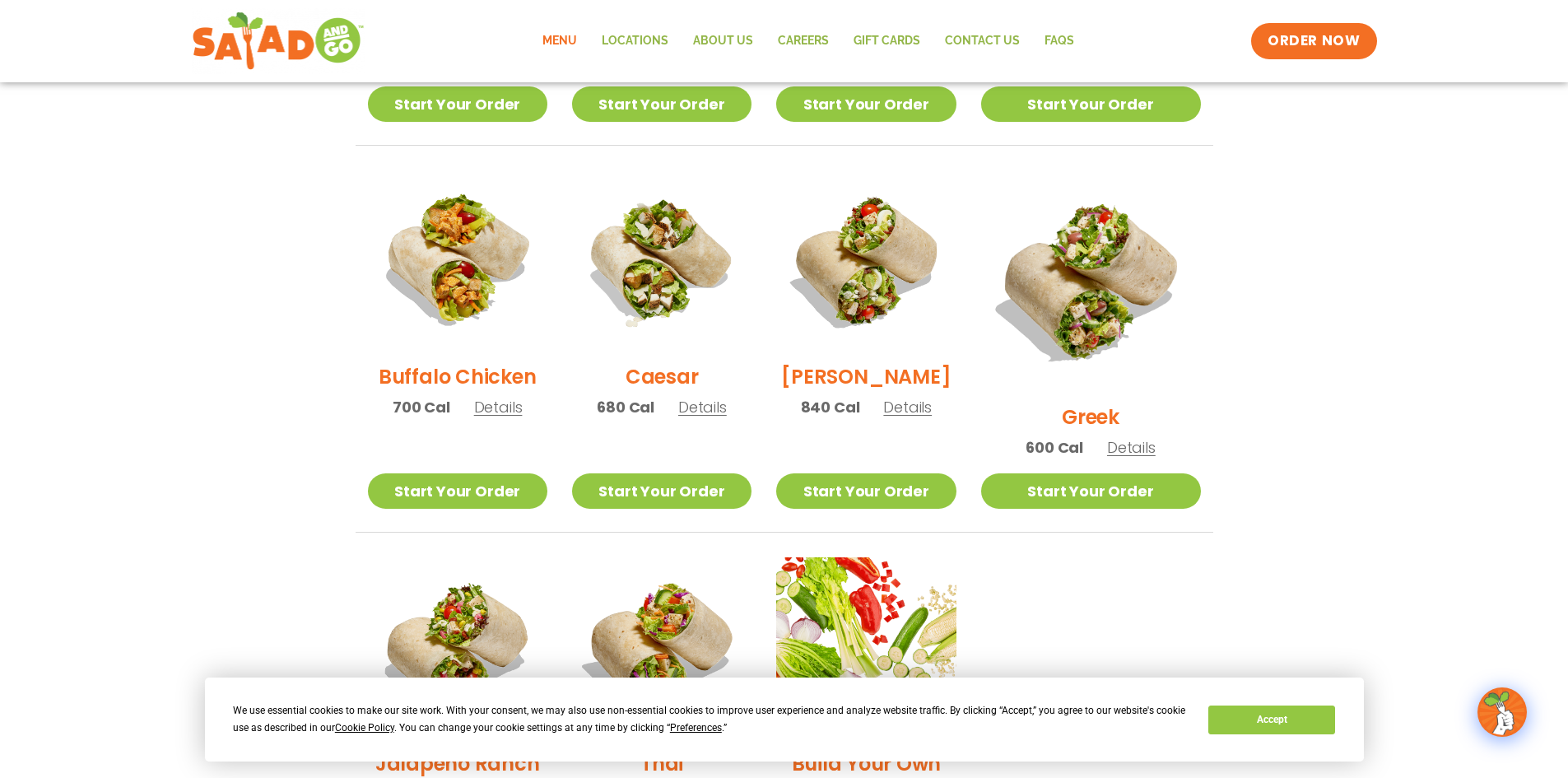
scroll to position [658, 0]
